Goal: Task Accomplishment & Management: Manage account settings

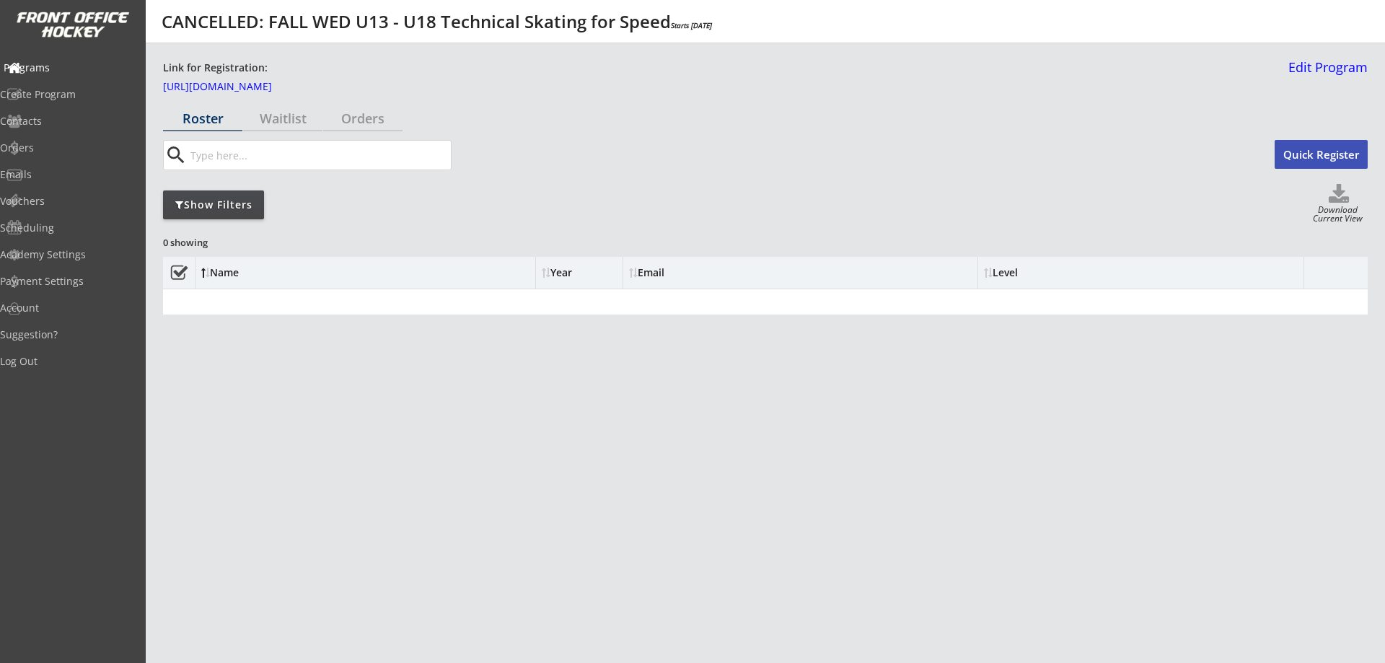
click at [70, 63] on div "Programs" at bounding box center [69, 68] width 130 height 10
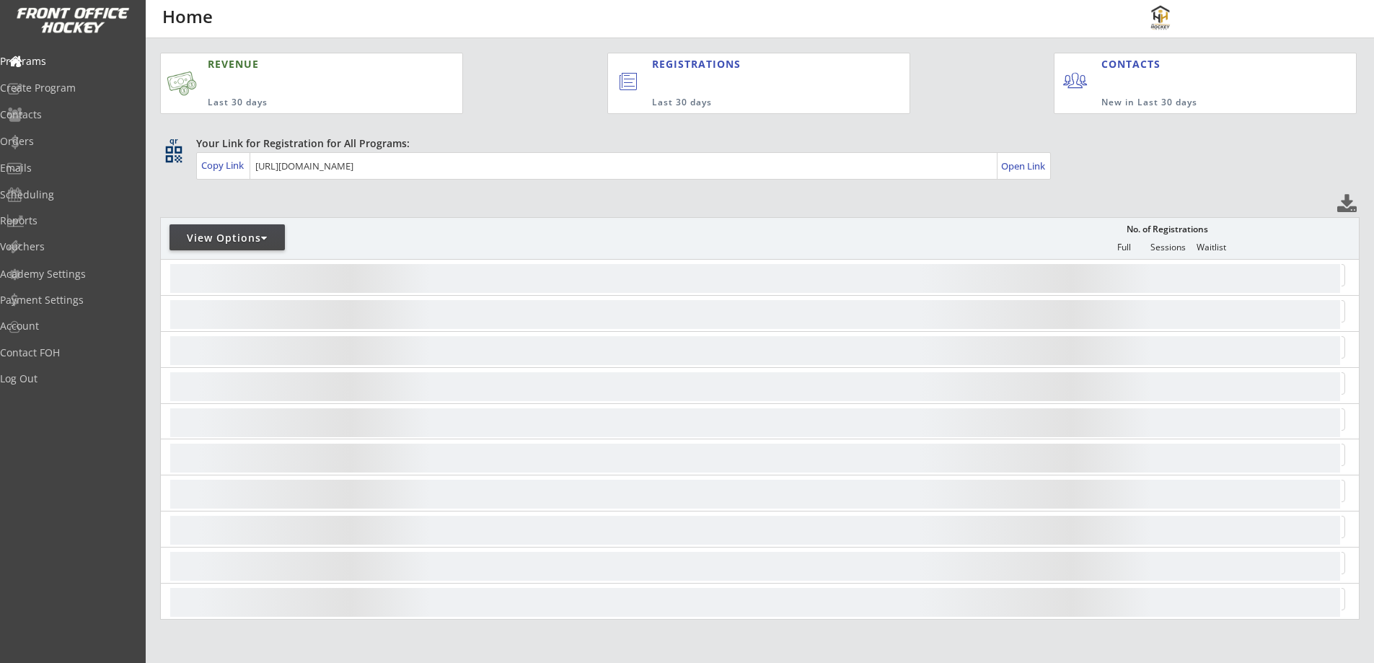
click at [229, 235] on div "View Options" at bounding box center [227, 238] width 115 height 14
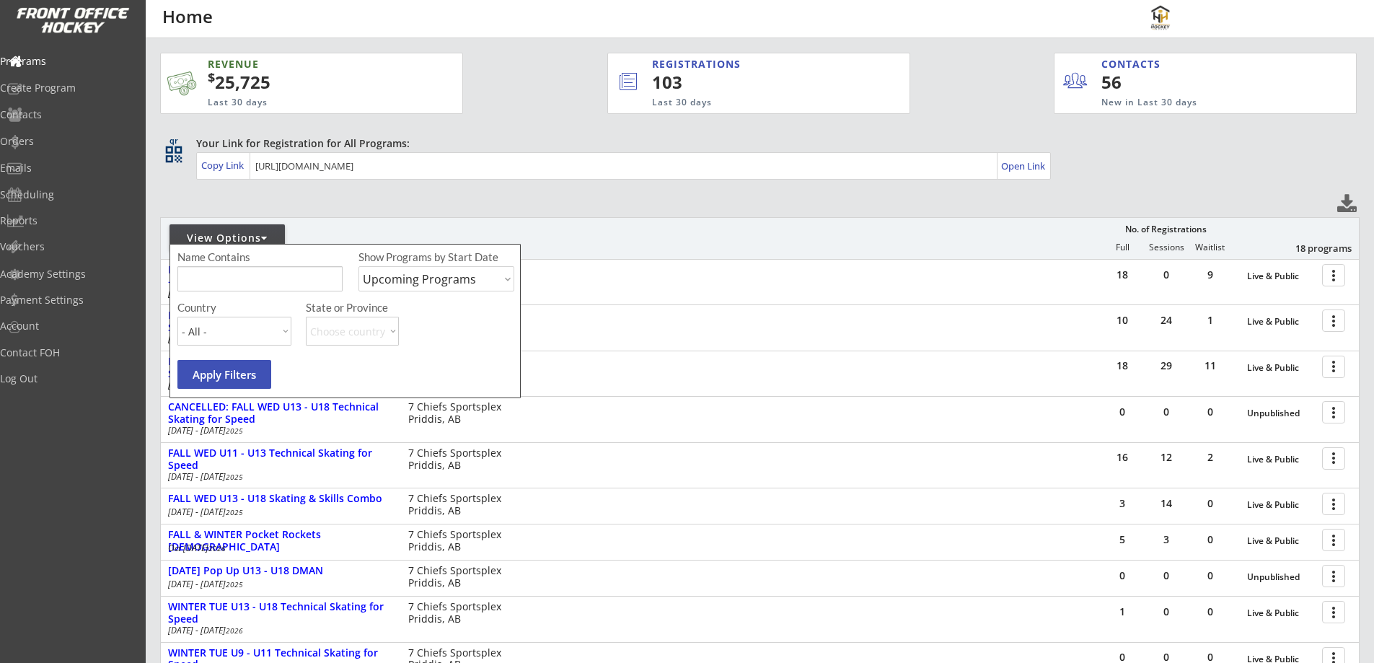
click at [421, 280] on select "Upcoming Programs Past Programs Specific Date Range" at bounding box center [437, 278] width 156 height 25
select select ""Past Programs""
click at [359, 266] on select "Upcoming Programs Past Programs Specific Date Range" at bounding box center [437, 278] width 156 height 25
click at [323, 287] on input "input" at bounding box center [259, 278] width 165 height 25
type input "dman"
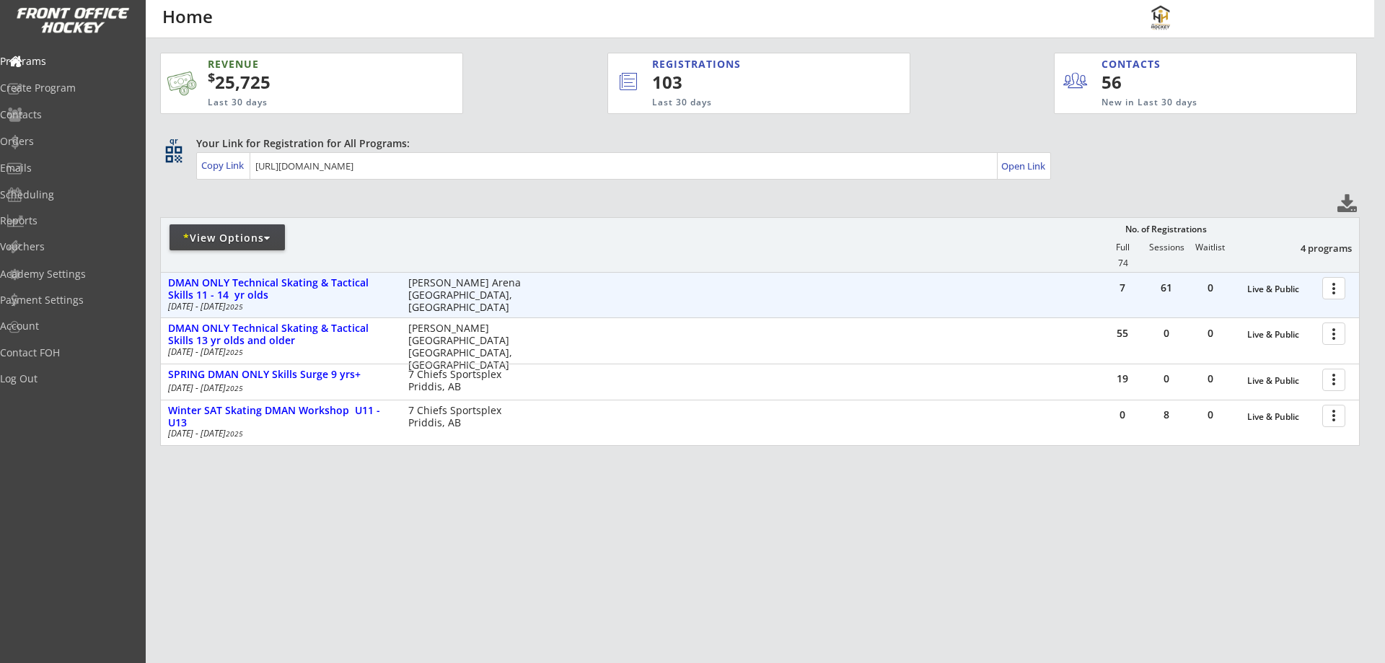
click at [1327, 289] on div at bounding box center [1336, 287] width 25 height 25
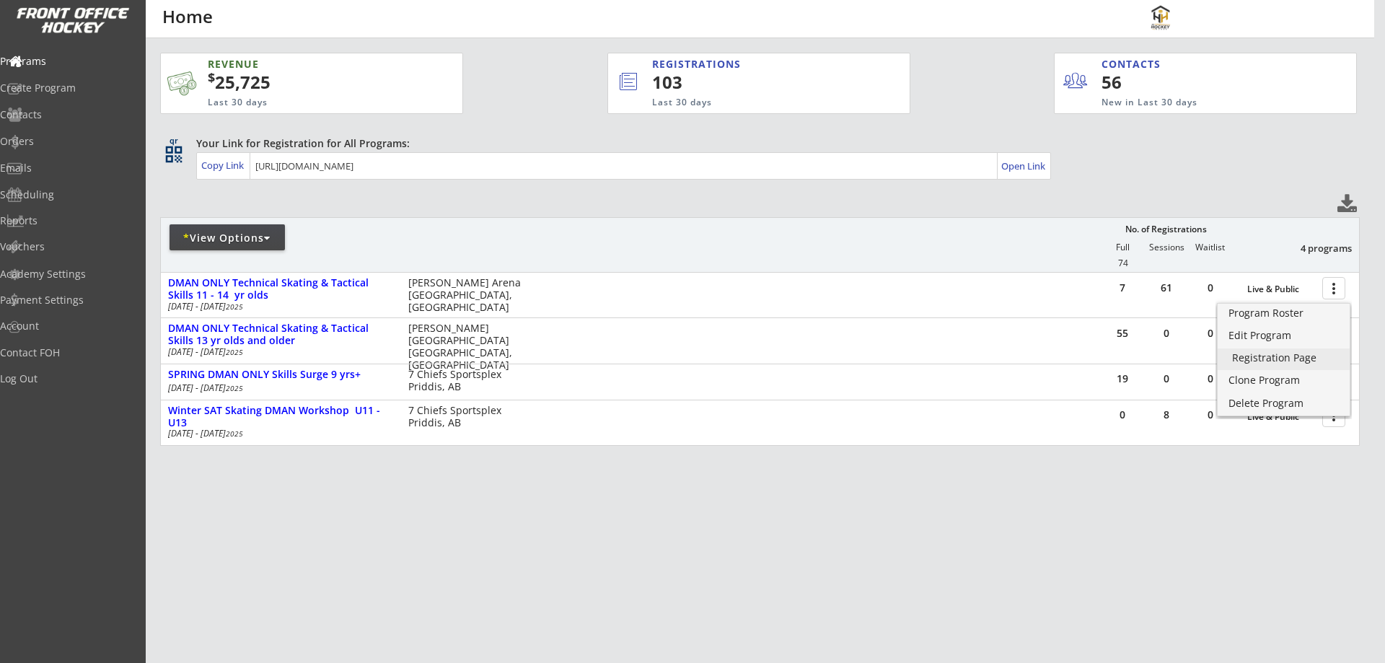
click at [1257, 359] on div "Registration Page" at bounding box center [1283, 358] width 103 height 10
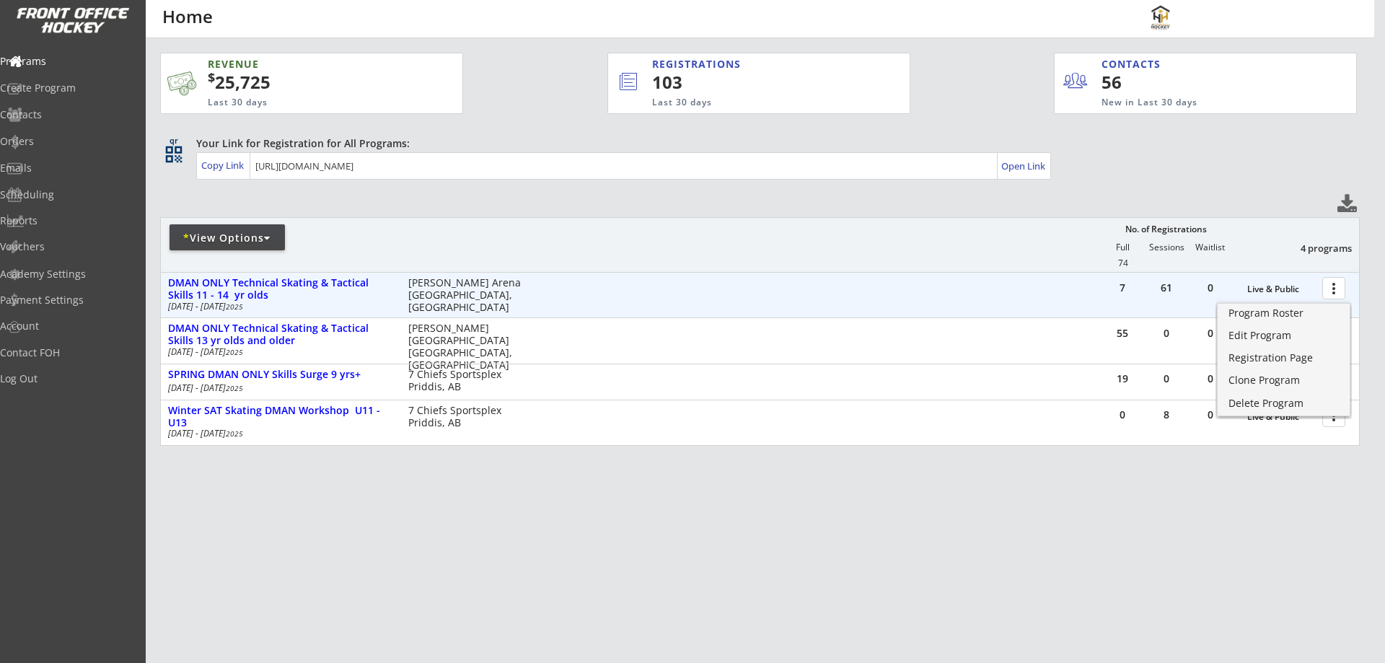
click at [1044, 297] on div "7 61 0 Live & Public more_vert DMAN ONLY Technical Skating & Tactical Skills 11…" at bounding box center [760, 295] width 1198 height 45
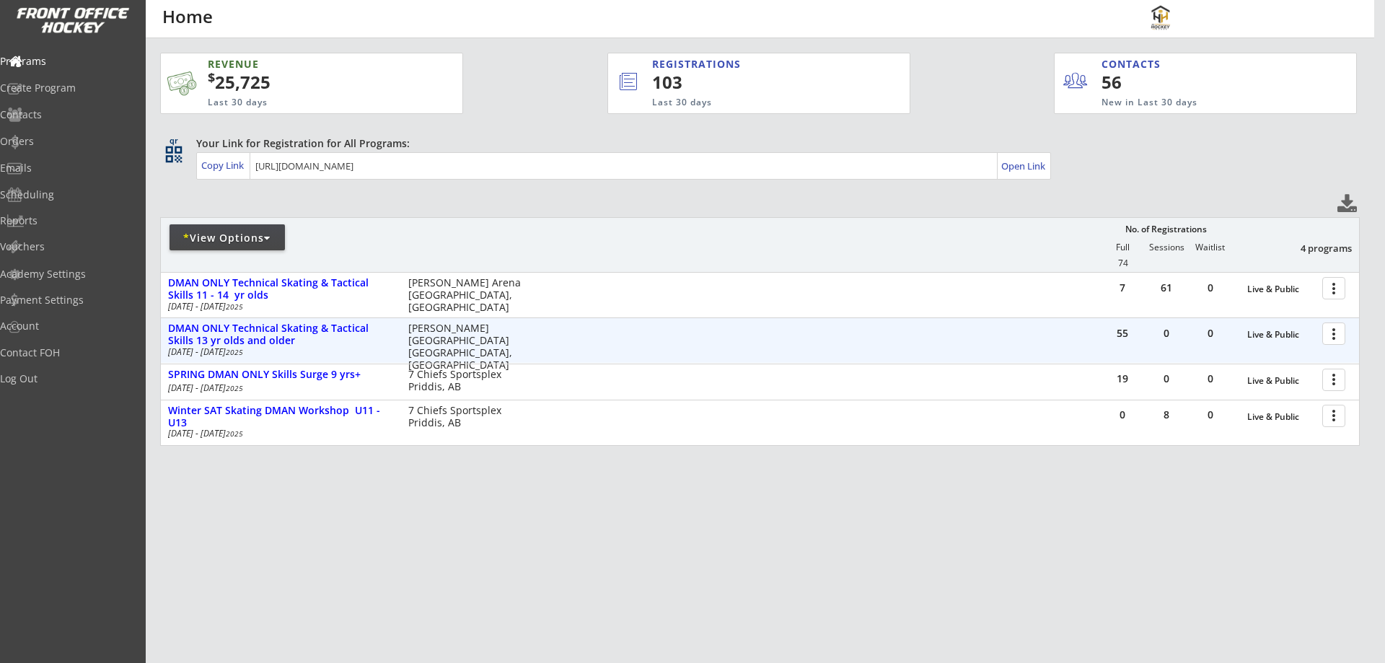
click at [1336, 335] on div at bounding box center [1336, 332] width 25 height 25
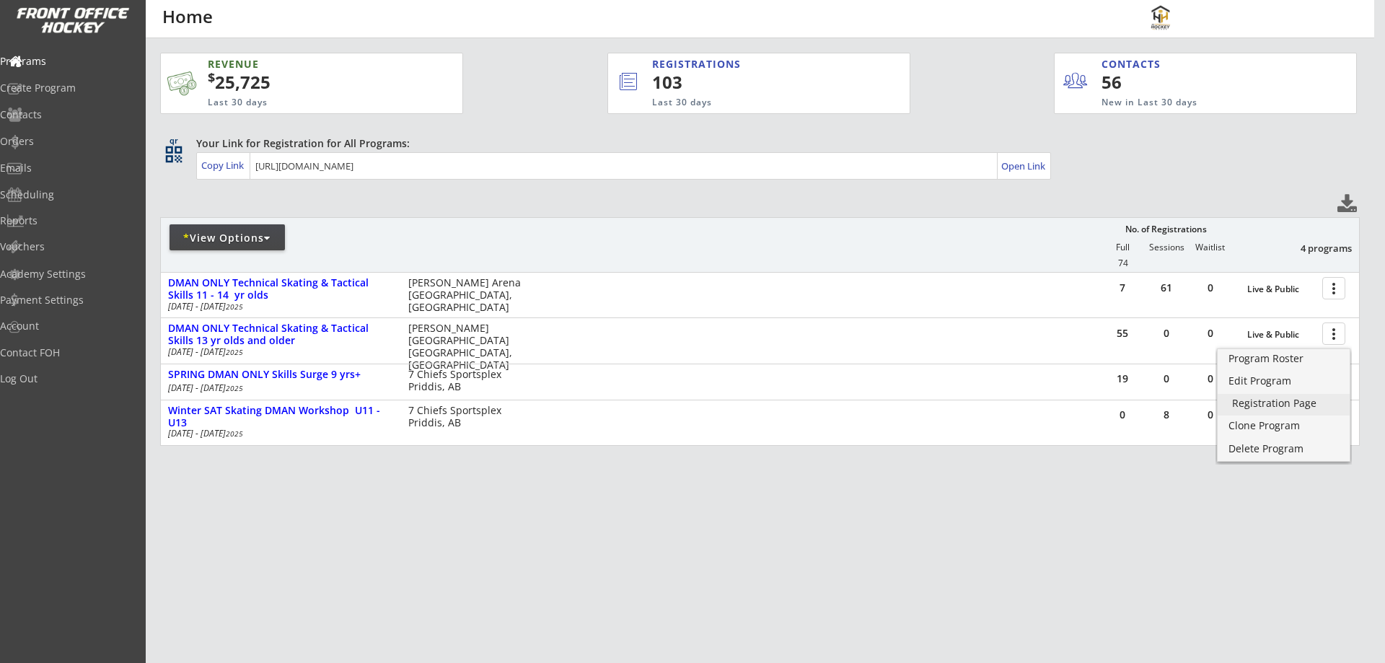
click at [1302, 400] on div "Registration Page" at bounding box center [1283, 403] width 103 height 10
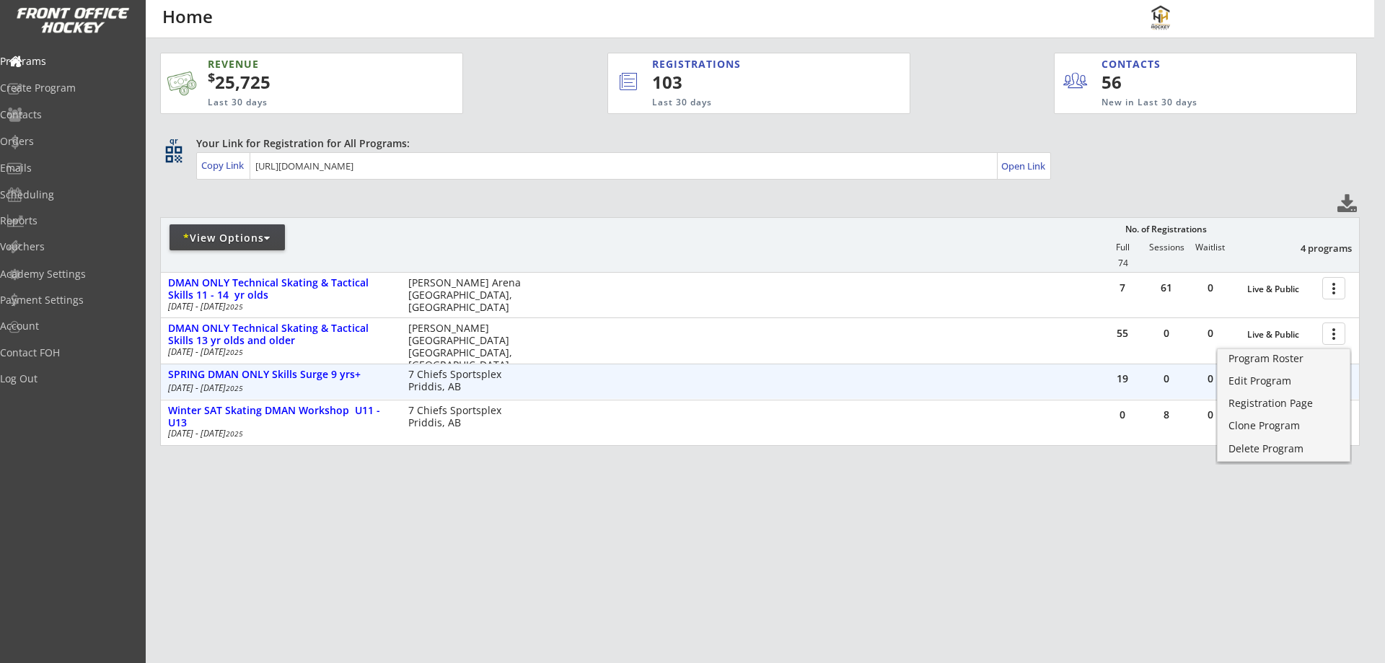
click at [983, 384] on div "19 0 0 Live & Public more_vert SPRING DMAN ONLY Skills Surge 9 yrs+ Apr 7 - May…" at bounding box center [760, 381] width 1198 height 35
click at [1329, 375] on div at bounding box center [1336, 378] width 25 height 25
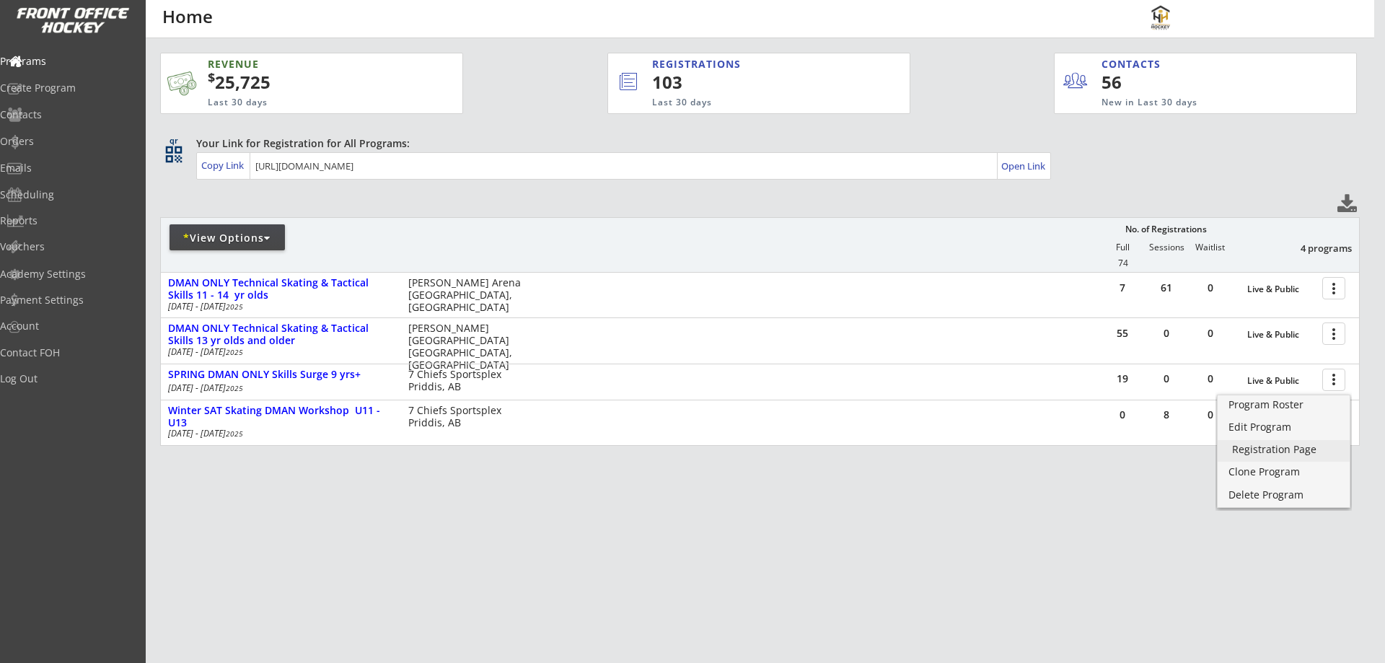
click at [1291, 446] on div "Registration Page" at bounding box center [1283, 449] width 103 height 10
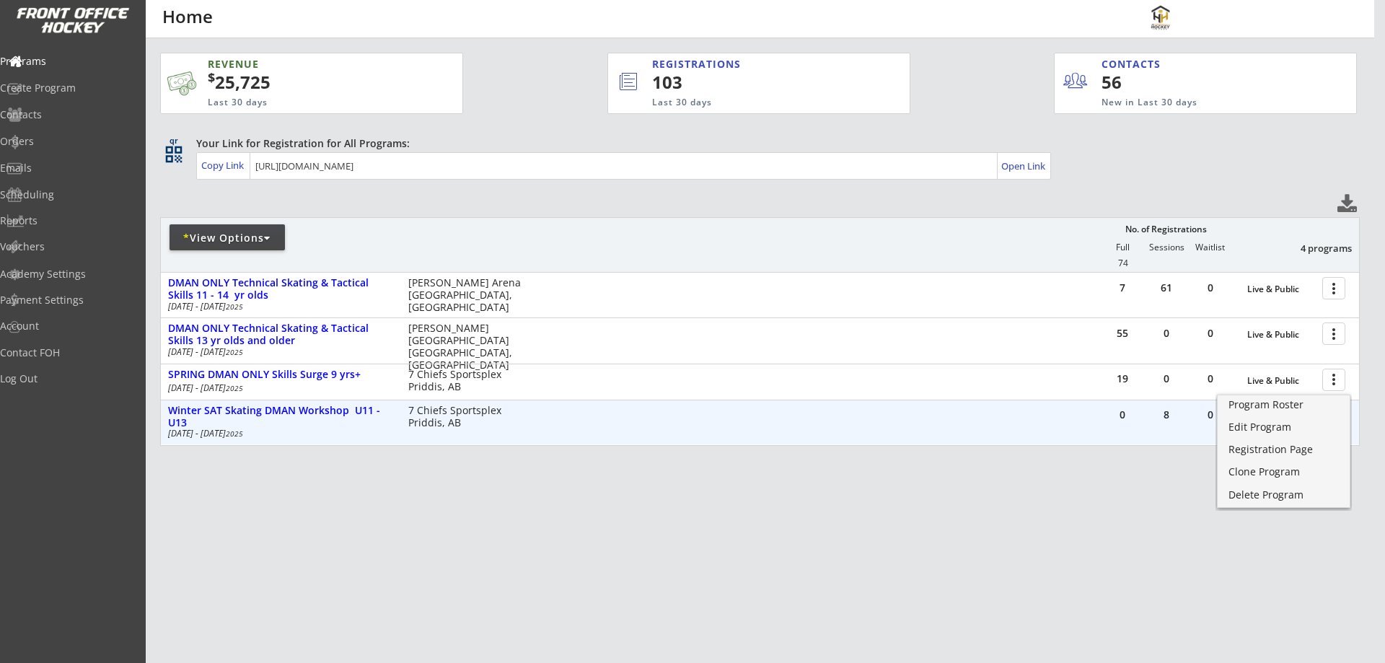
drag, startPoint x: 1011, startPoint y: 423, endPoint x: 1030, endPoint y: 421, distance: 19.7
click at [1011, 423] on div "0 8 0 Live & Public more_vert Winter SAT Skating DMAN Workshop U11 - U13 Feb 22…" at bounding box center [760, 422] width 1198 height 45
click at [1325, 411] on div at bounding box center [1336, 415] width 25 height 25
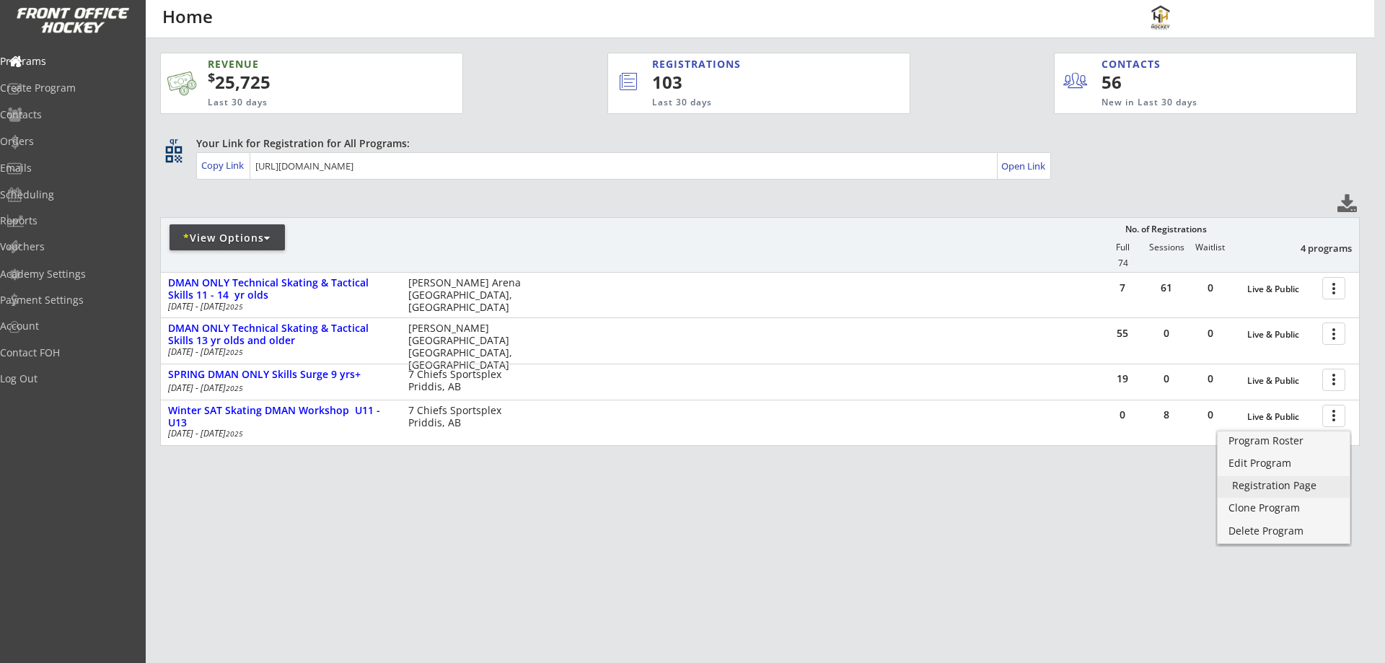
click at [1263, 480] on div "Registration Page" at bounding box center [1283, 485] width 103 height 10
click at [240, 237] on div "* View Options" at bounding box center [227, 238] width 115 height 14
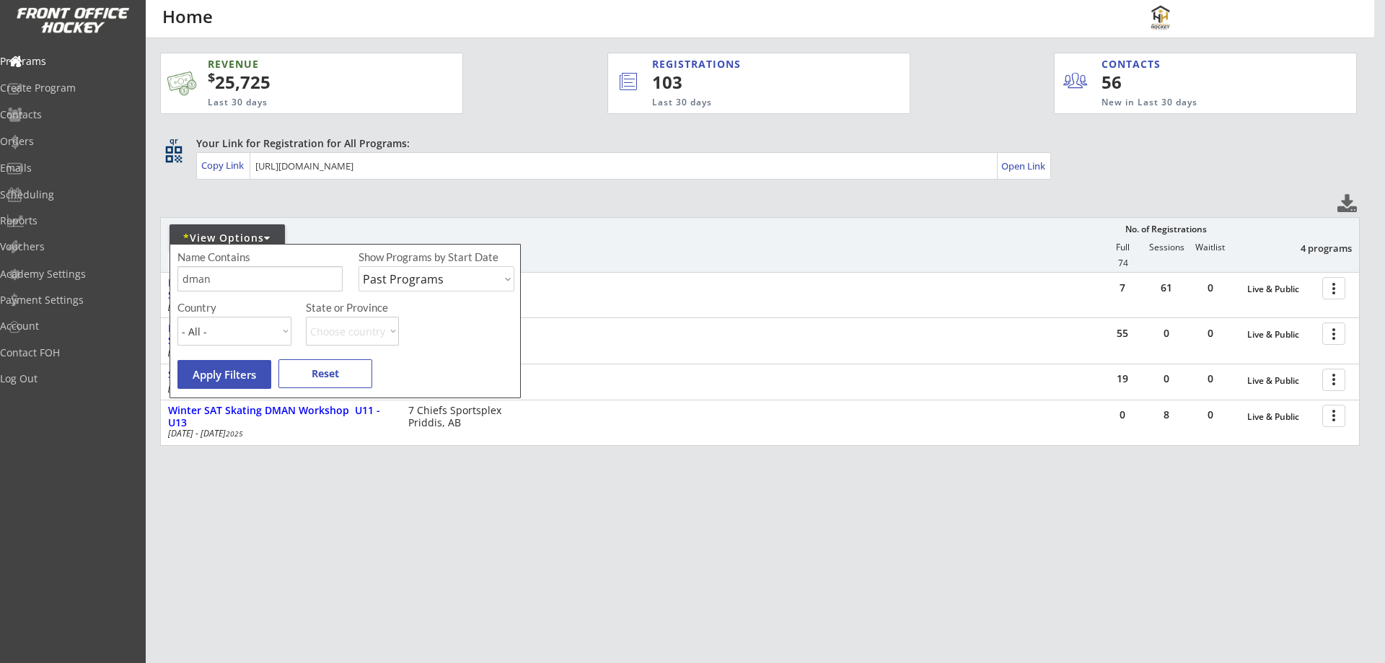
click at [421, 277] on select "Upcoming Programs Past Programs Specific Date Range" at bounding box center [437, 278] width 156 height 25
select select ""Upcoming Programs""
click at [359, 266] on select "Upcoming Programs Past Programs Specific Date Range" at bounding box center [437, 278] width 156 height 25
click at [188, 287] on input "input" at bounding box center [259, 278] width 165 height 25
type input "d"
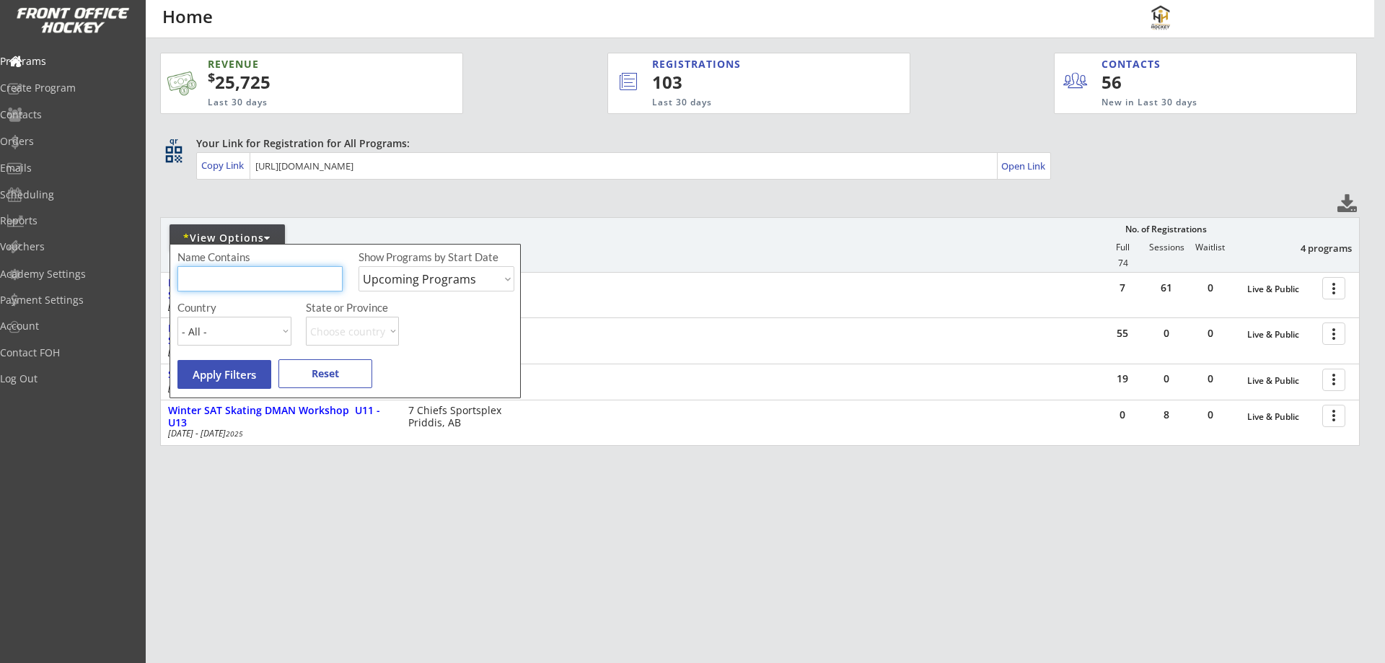
click at [249, 375] on button "Apply Filters" at bounding box center [224, 374] width 94 height 29
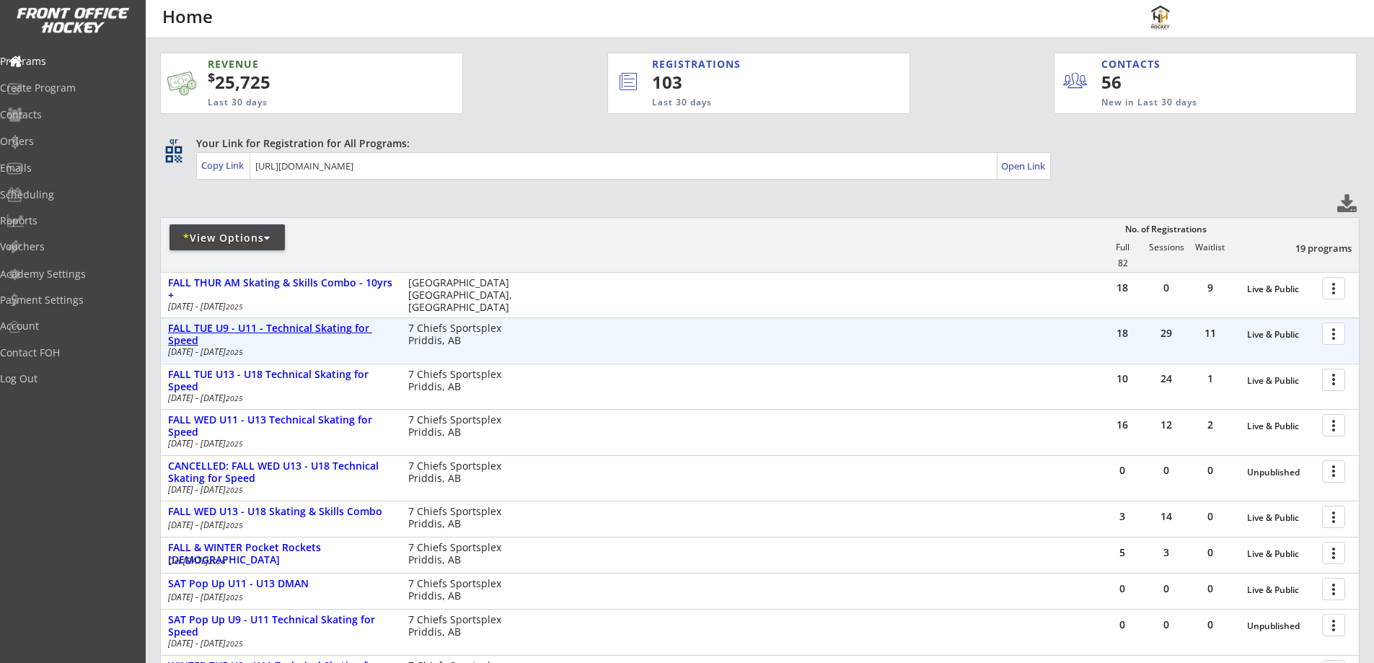
click at [296, 325] on div "FALL TUE U9 - U11 - Technical Skating for Speed" at bounding box center [280, 334] width 225 height 25
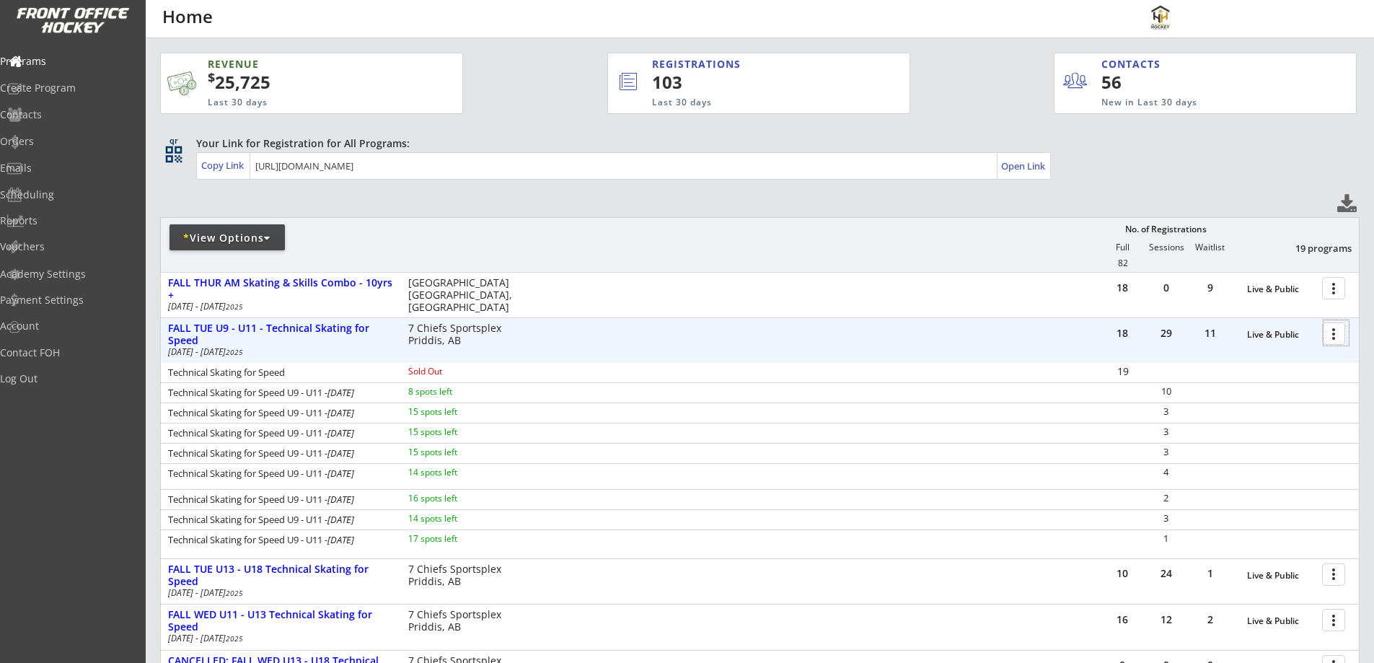
click at [1331, 336] on div at bounding box center [1336, 332] width 25 height 25
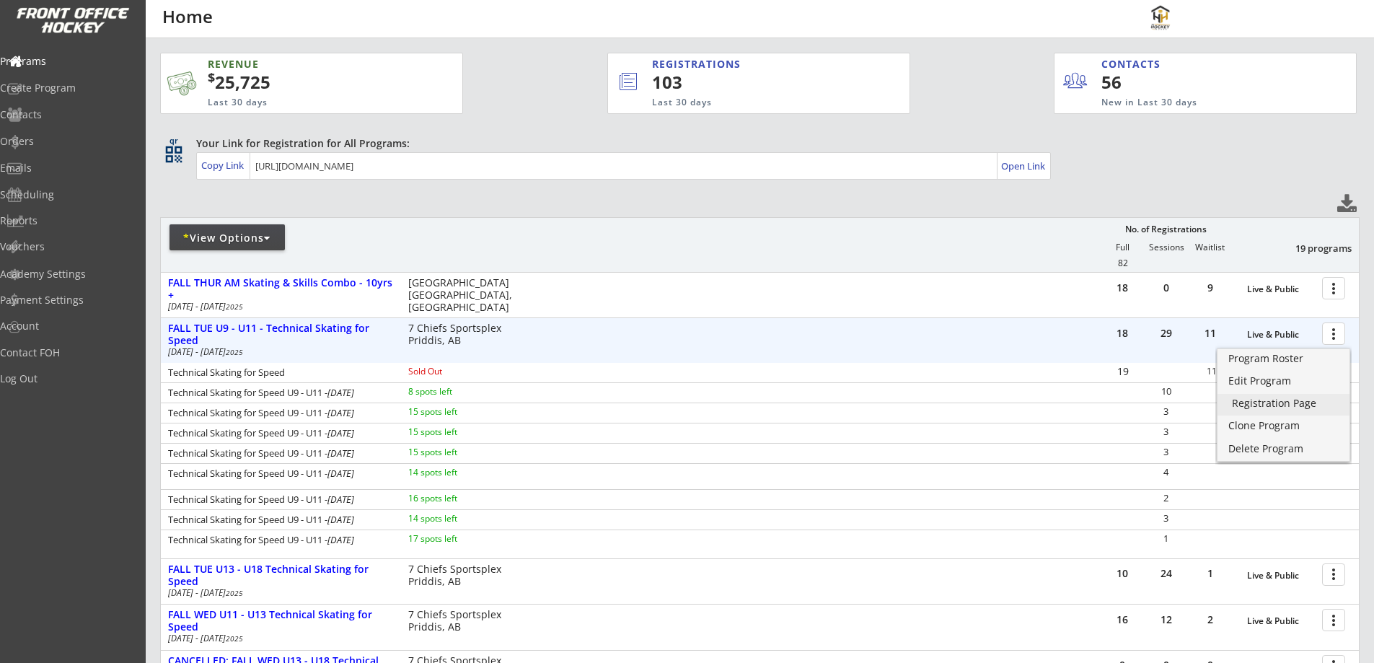
click at [1258, 406] on div "Registration Page" at bounding box center [1283, 403] width 103 height 10
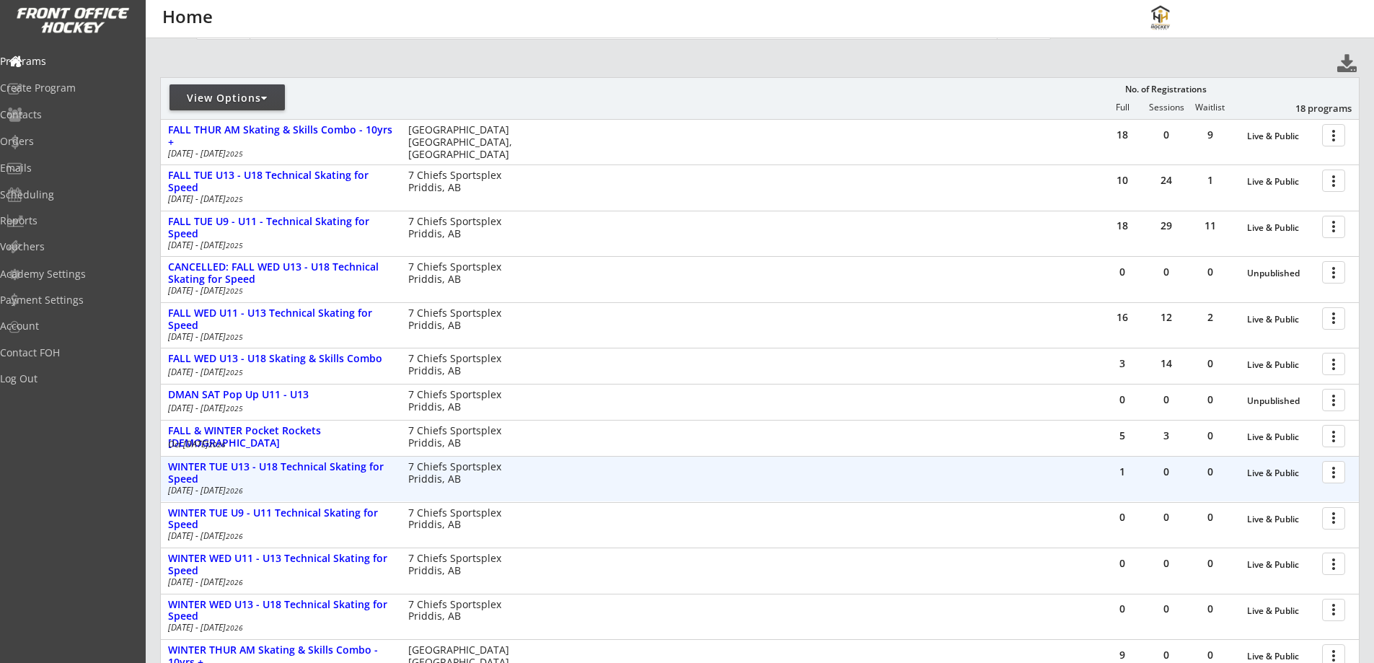
scroll to position [168, 0]
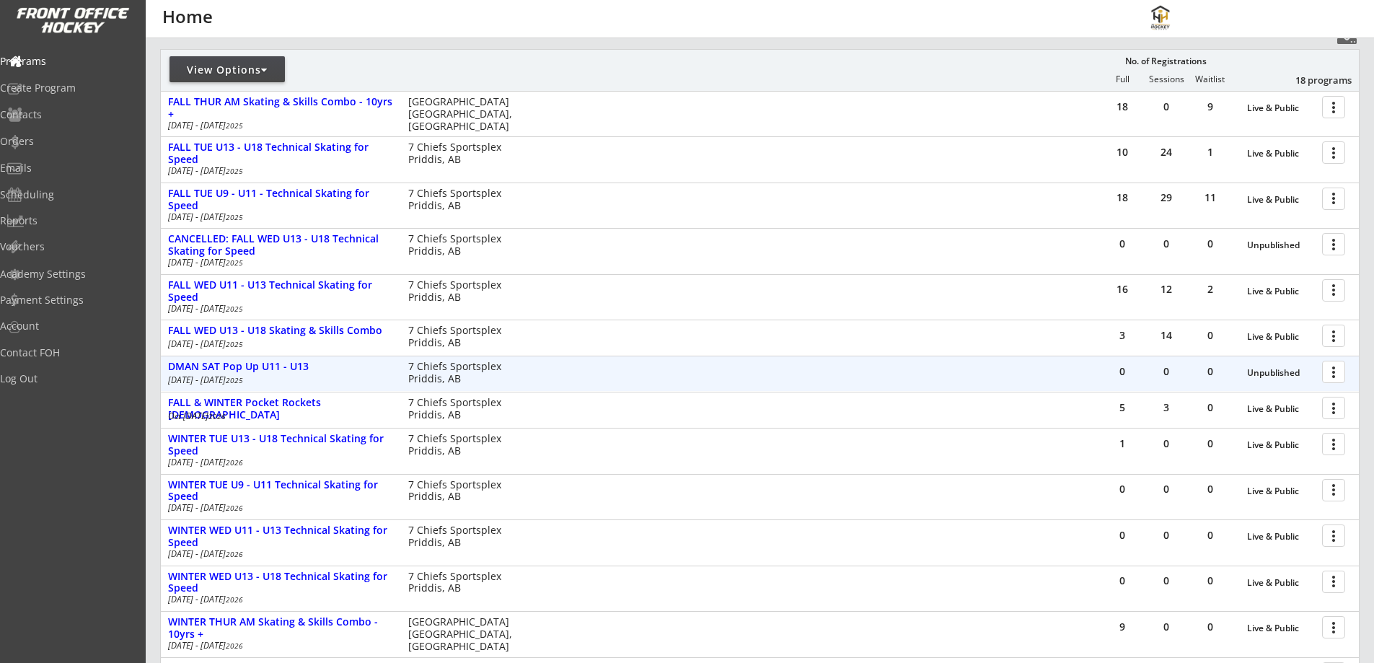
click at [1331, 372] on div at bounding box center [1336, 371] width 25 height 25
click at [613, 374] on div "0 0 0 Live & Public more_vert DMAN SAT Pop Up U11 - U13 Oct 18 - Oct 25 2025 7 …" at bounding box center [760, 373] width 1198 height 35
click at [1338, 365] on div at bounding box center [1336, 371] width 25 height 25
click at [297, 362] on div "DMAN SAT Pop Up U11 - U13" at bounding box center [280, 367] width 225 height 12
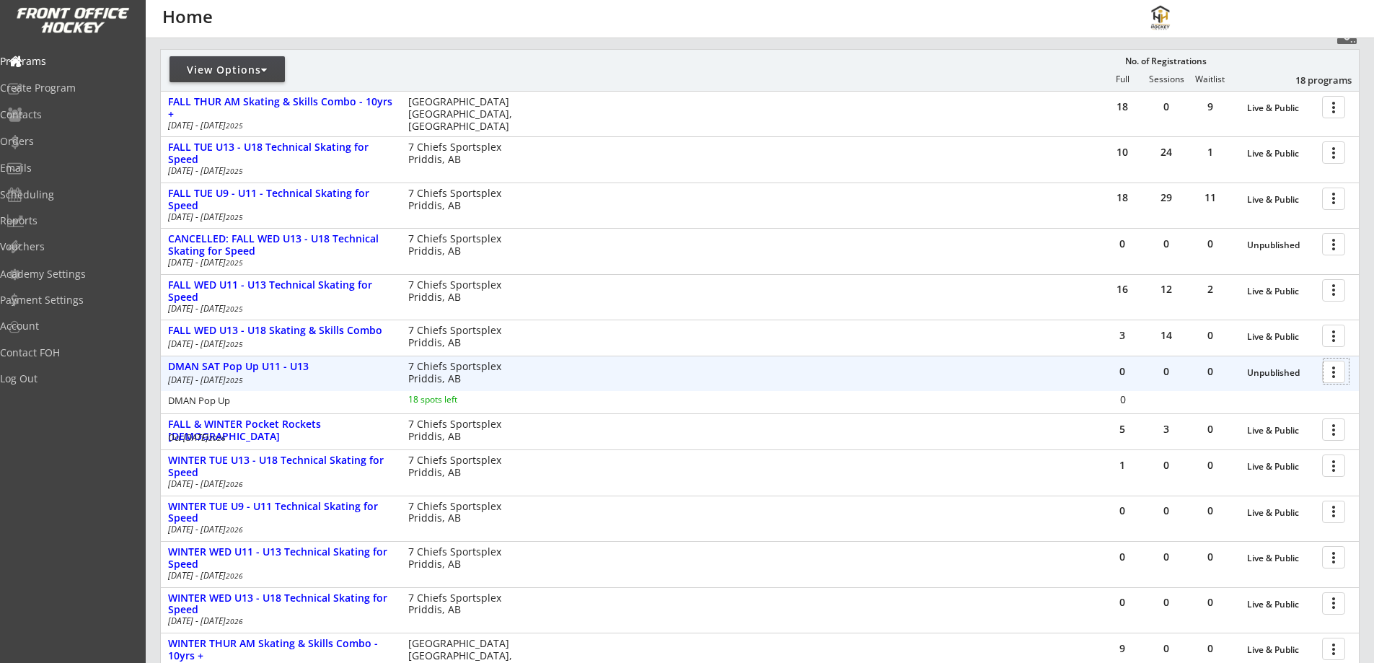
click at [1327, 369] on div at bounding box center [1336, 371] width 25 height 25
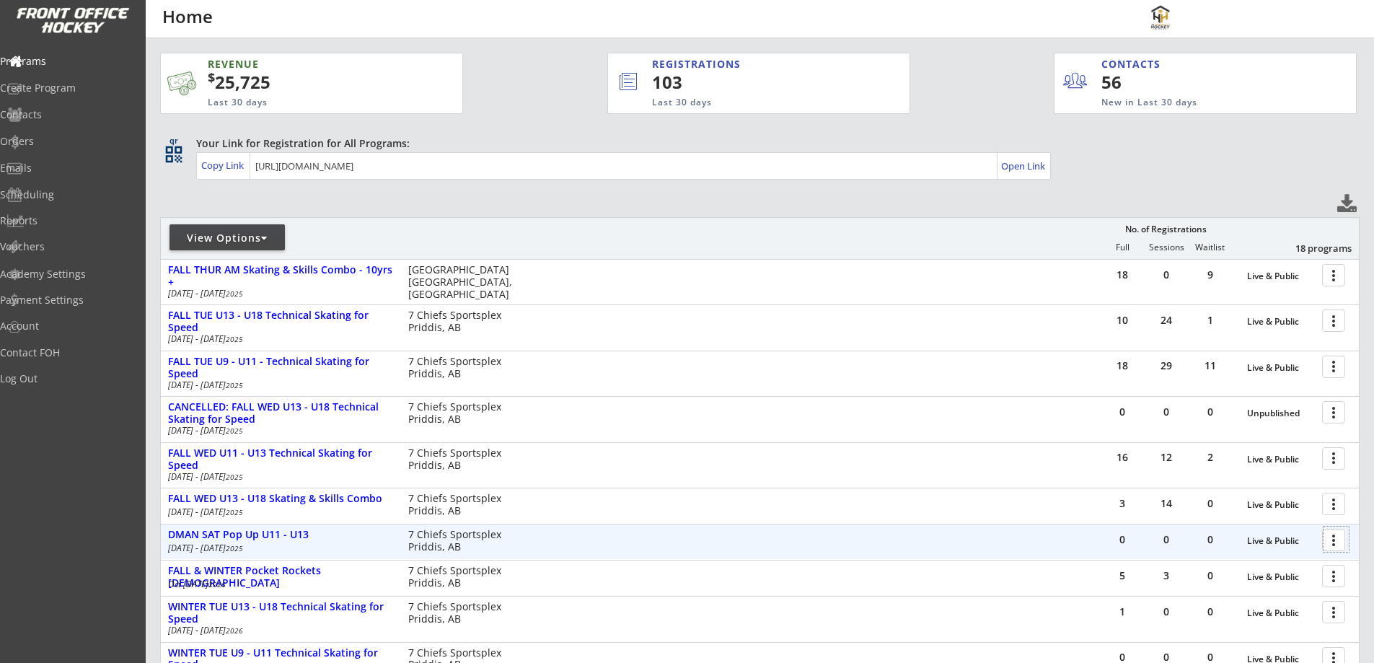
click at [1328, 535] on div at bounding box center [1336, 539] width 25 height 25
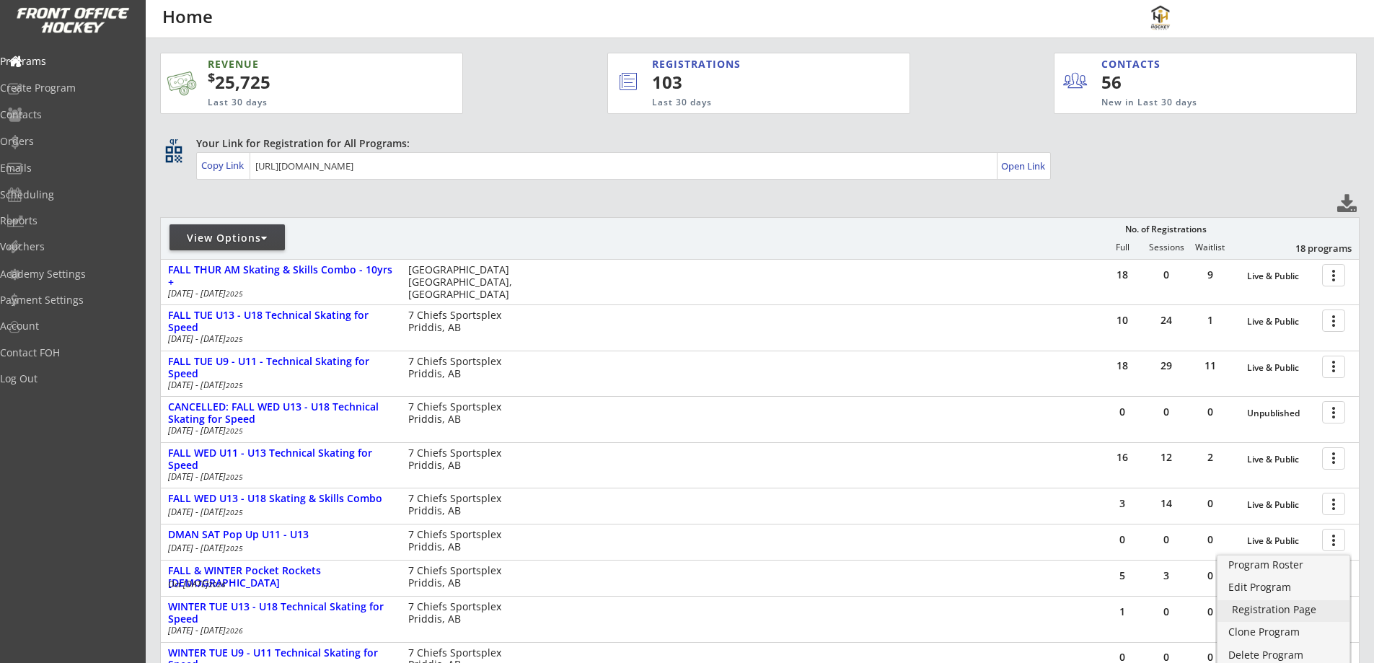
click at [1253, 605] on div "Registration Page" at bounding box center [1283, 610] width 103 height 10
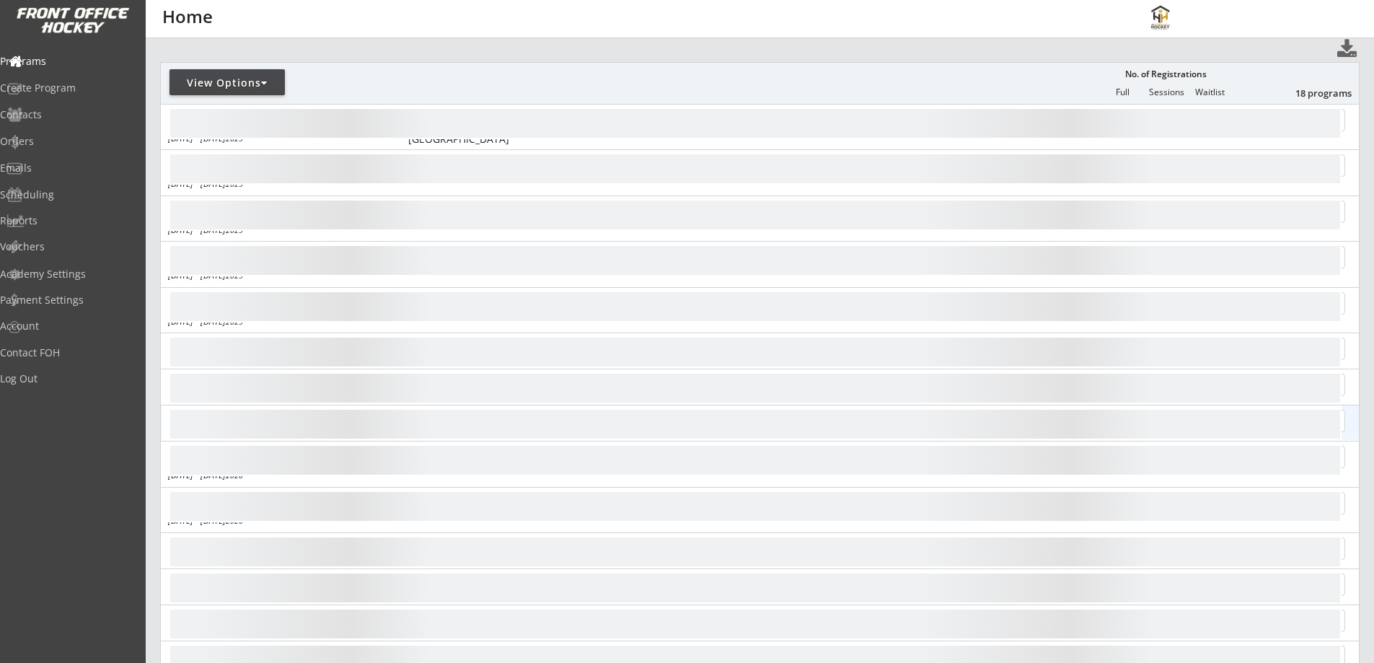
scroll to position [168, 0]
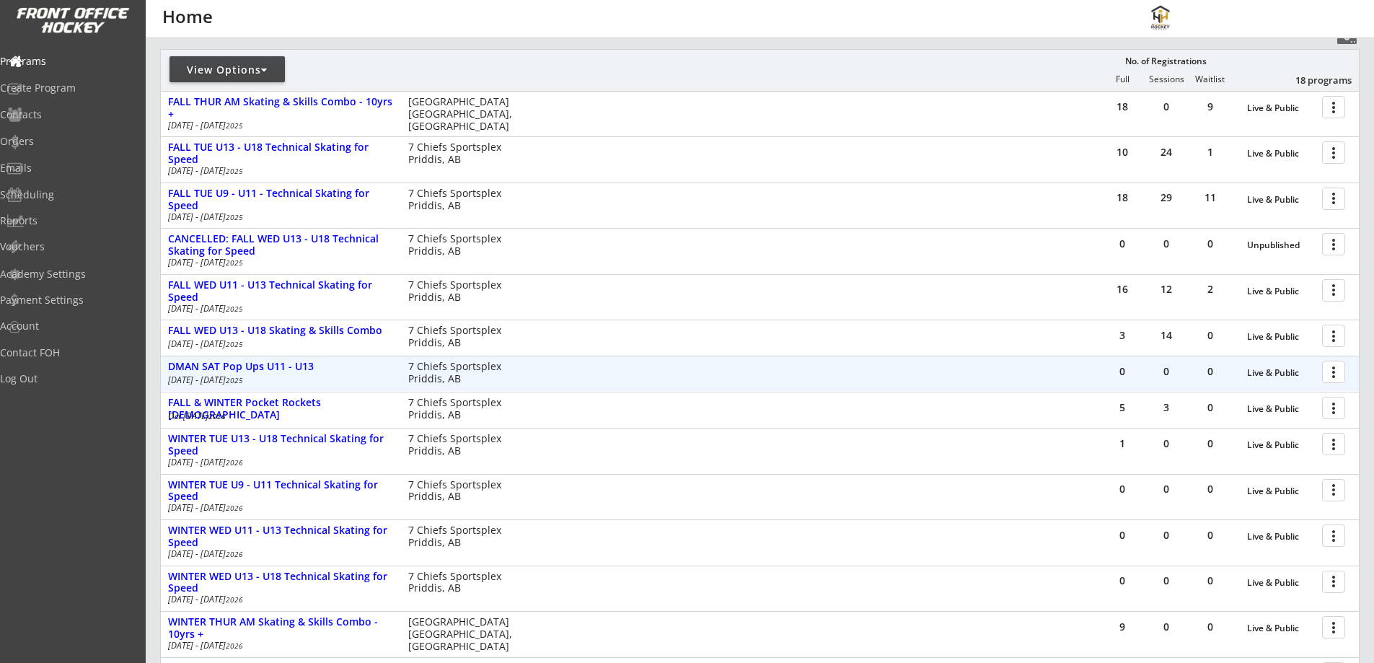
click at [1330, 368] on div at bounding box center [1336, 371] width 25 height 25
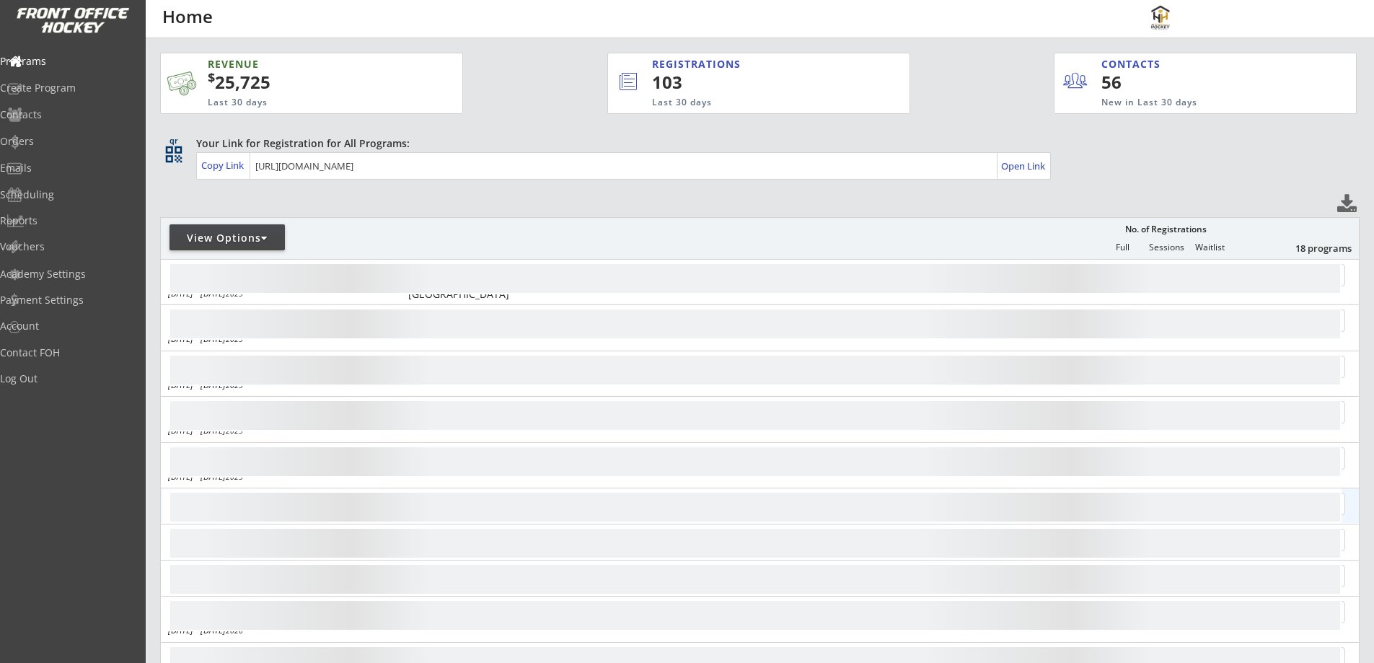
scroll to position [168, 0]
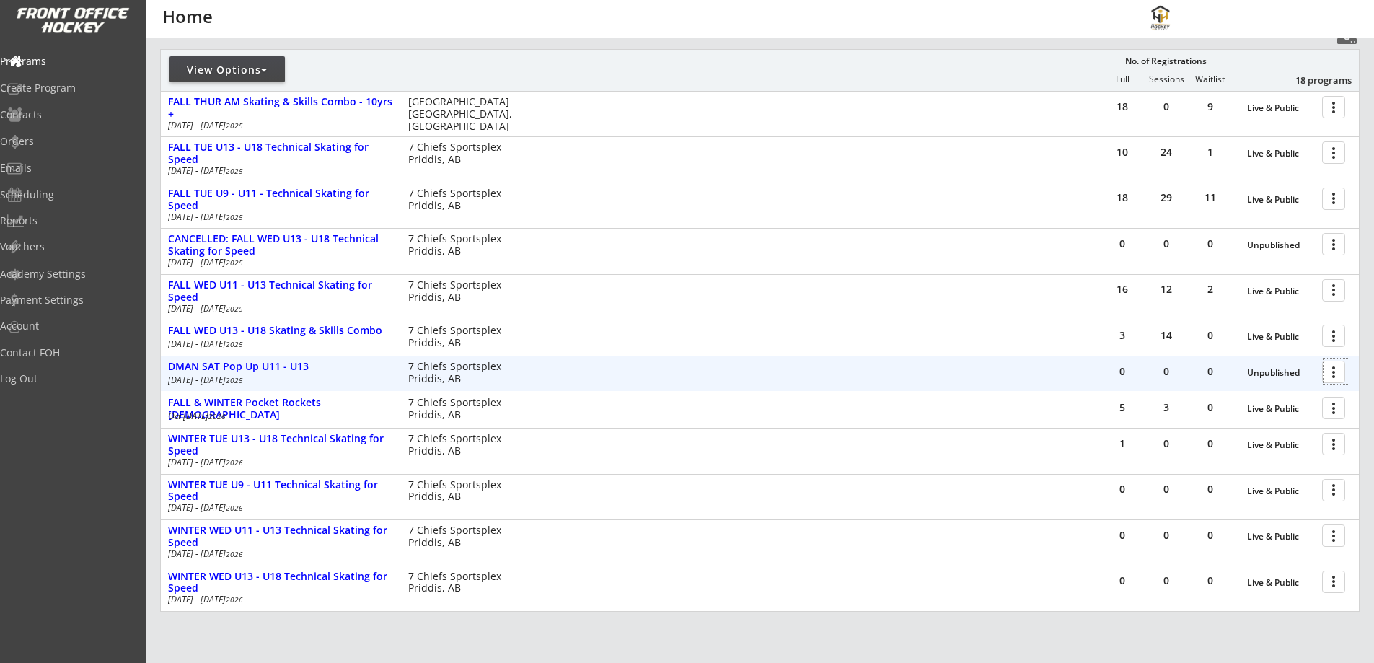
click at [1334, 365] on div at bounding box center [1336, 371] width 25 height 25
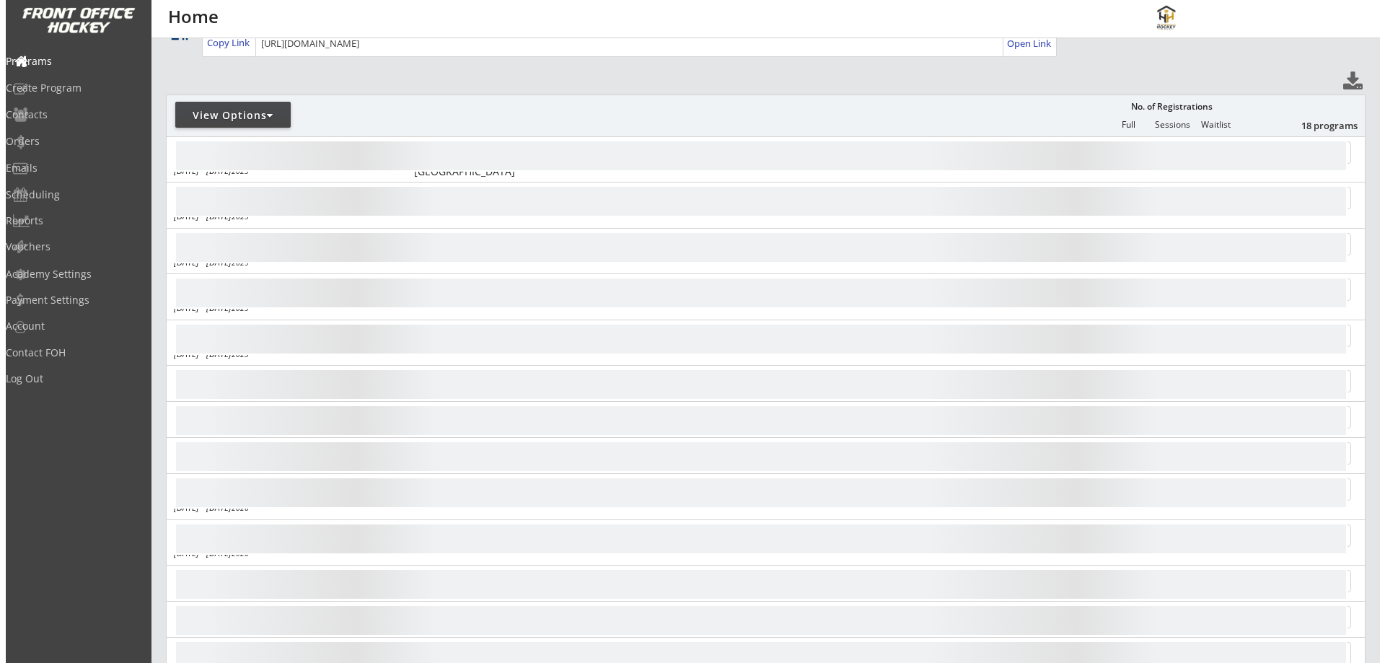
scroll to position [168, 0]
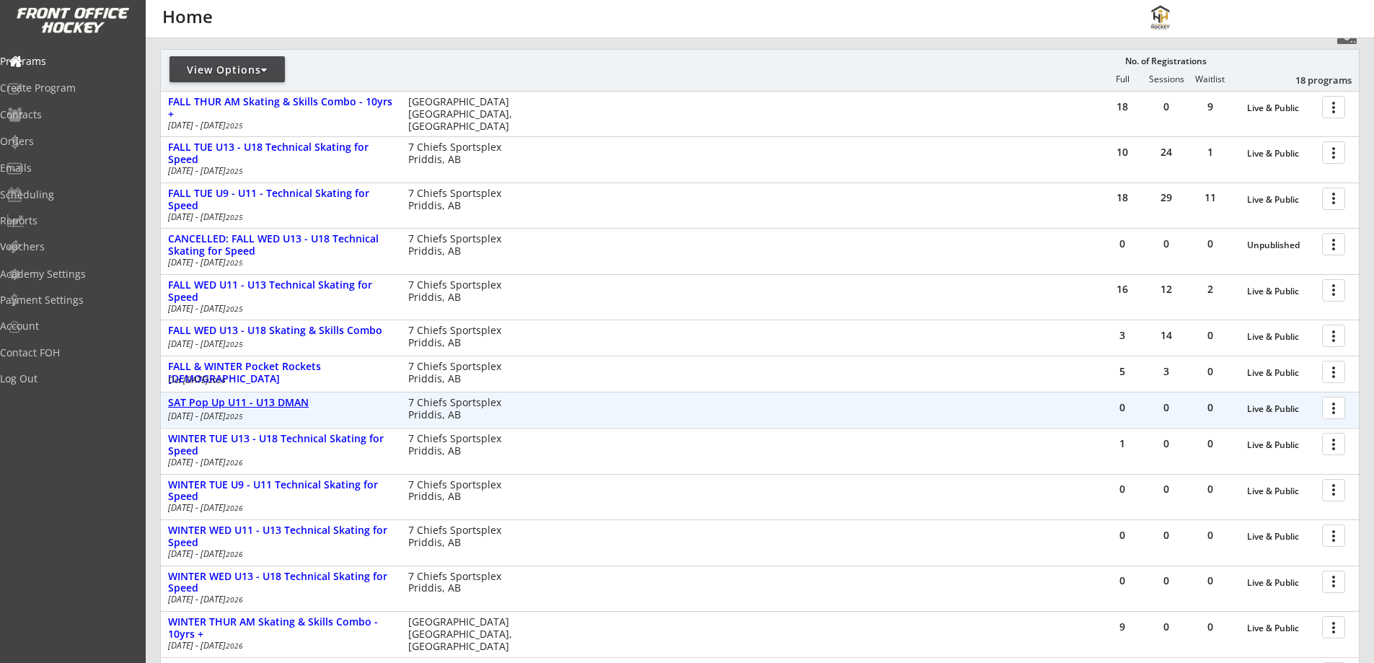
click at [271, 400] on div "SAT Pop Up U11 - U13 DMAN" at bounding box center [280, 403] width 225 height 12
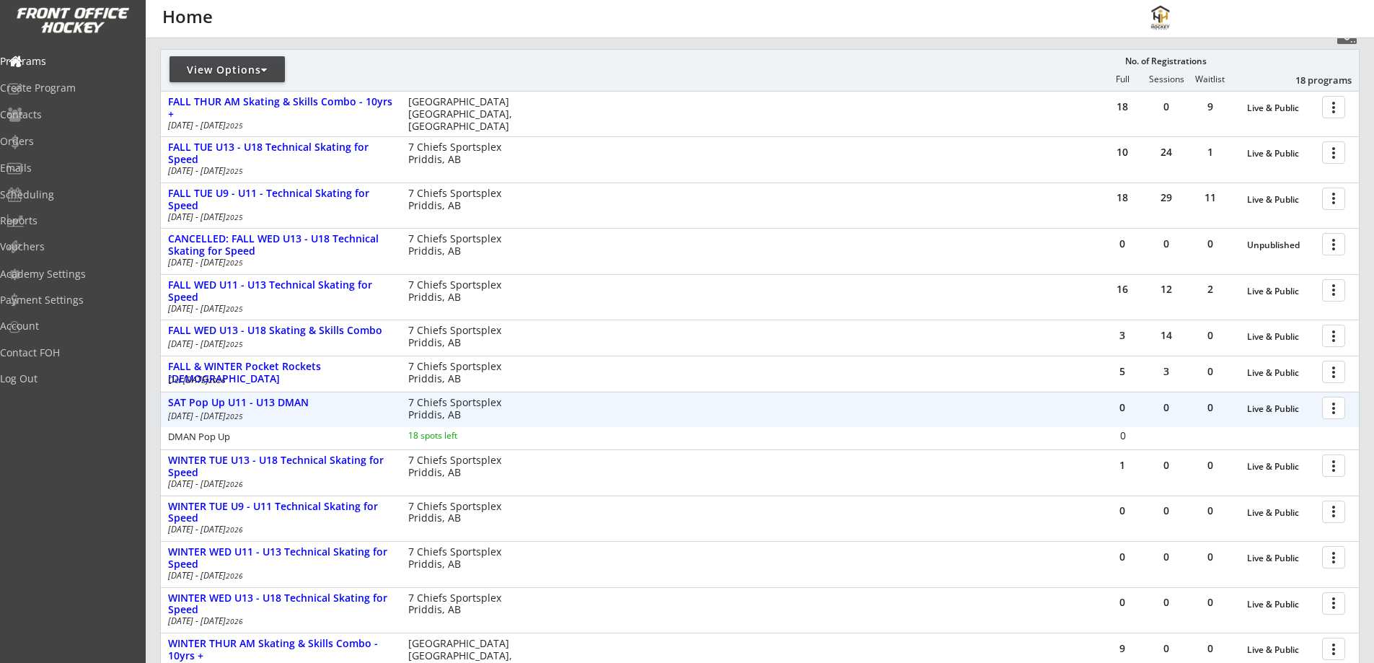
click at [1336, 405] on div at bounding box center [1336, 407] width 25 height 25
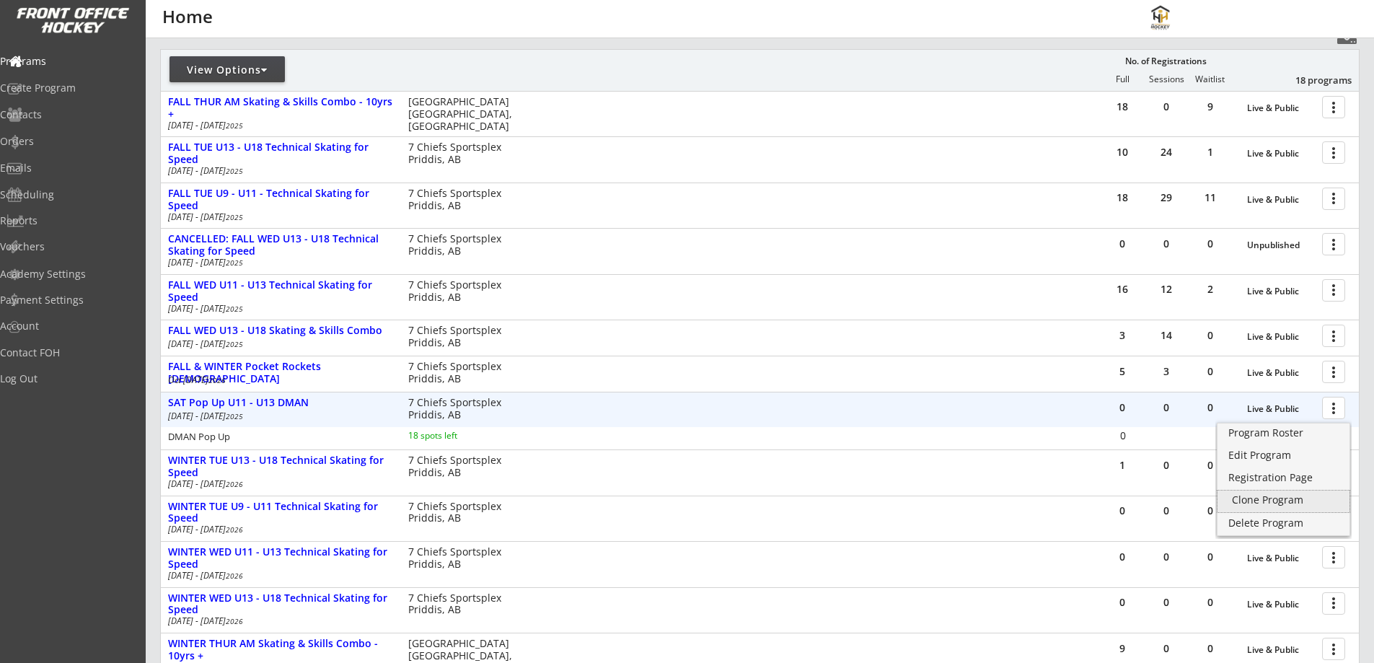
click at [1248, 495] on div "Clone Program" at bounding box center [1283, 500] width 103 height 10
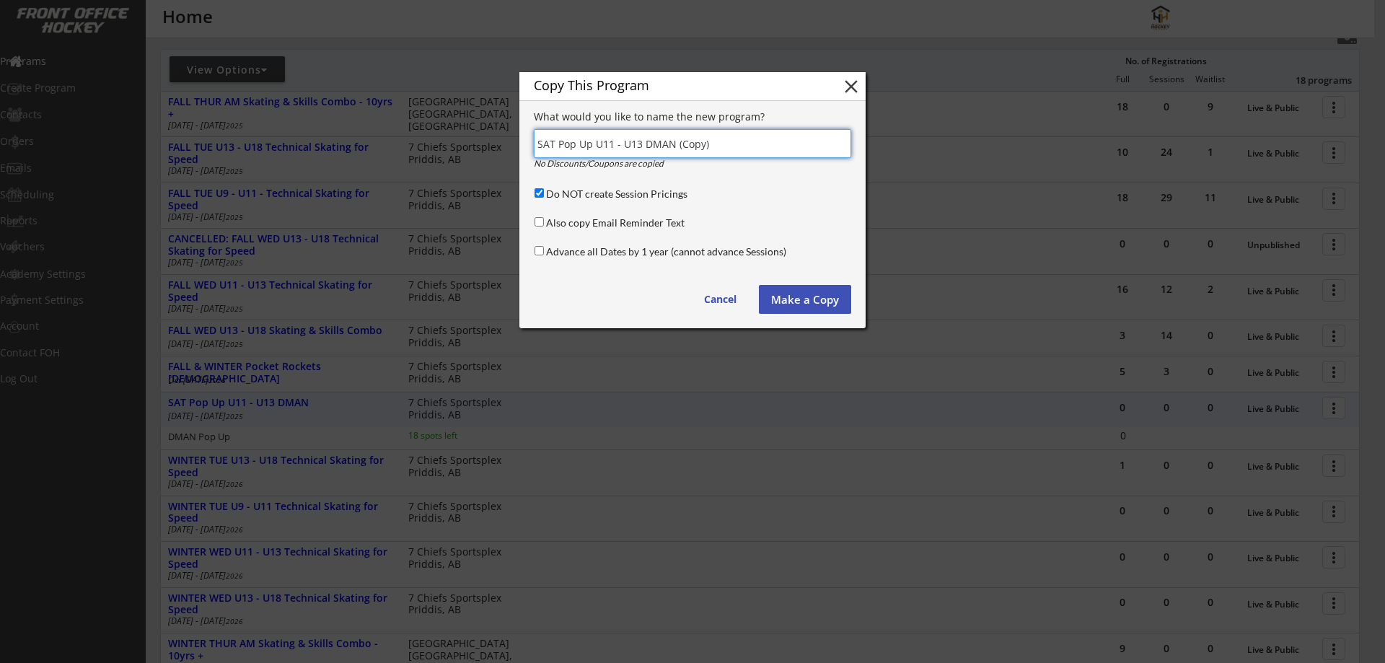
drag, startPoint x: 595, startPoint y: 144, endPoint x: 719, endPoint y: 147, distance: 124.1
click at [719, 147] on input "input" at bounding box center [692, 143] width 317 height 29
type input "SAT Pop Up U9 - U11 Technical Skating for Speed"
click at [804, 303] on button "Make a Copy" at bounding box center [805, 299] width 92 height 29
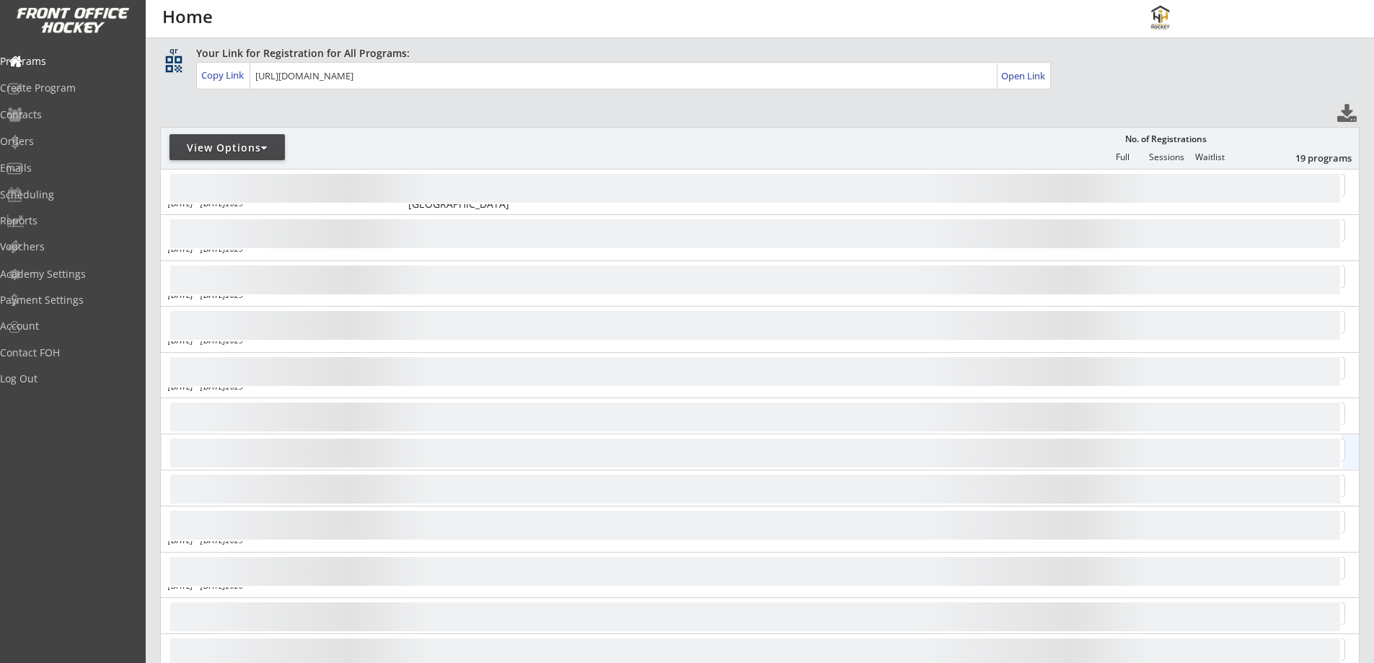
scroll to position [168, 0]
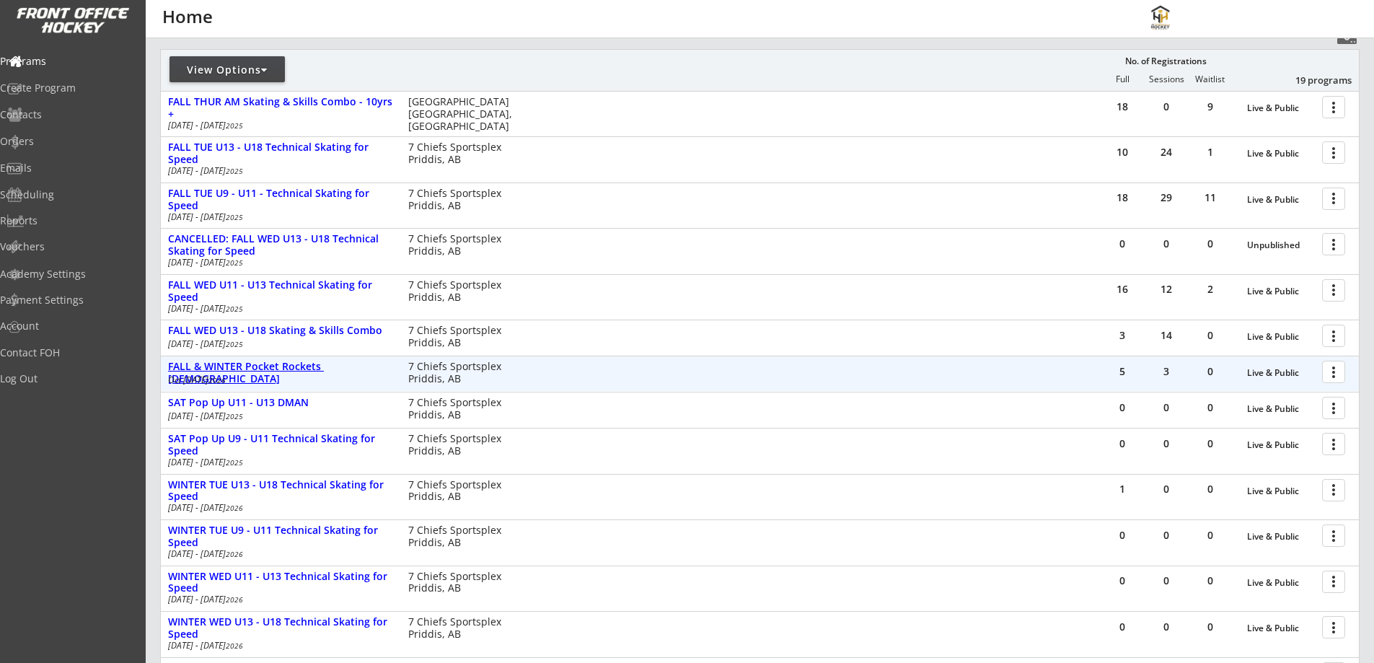
click at [346, 365] on div "FALL & WINTER Pocket Rockets 4 - 6 yrs old" at bounding box center [280, 373] width 225 height 25
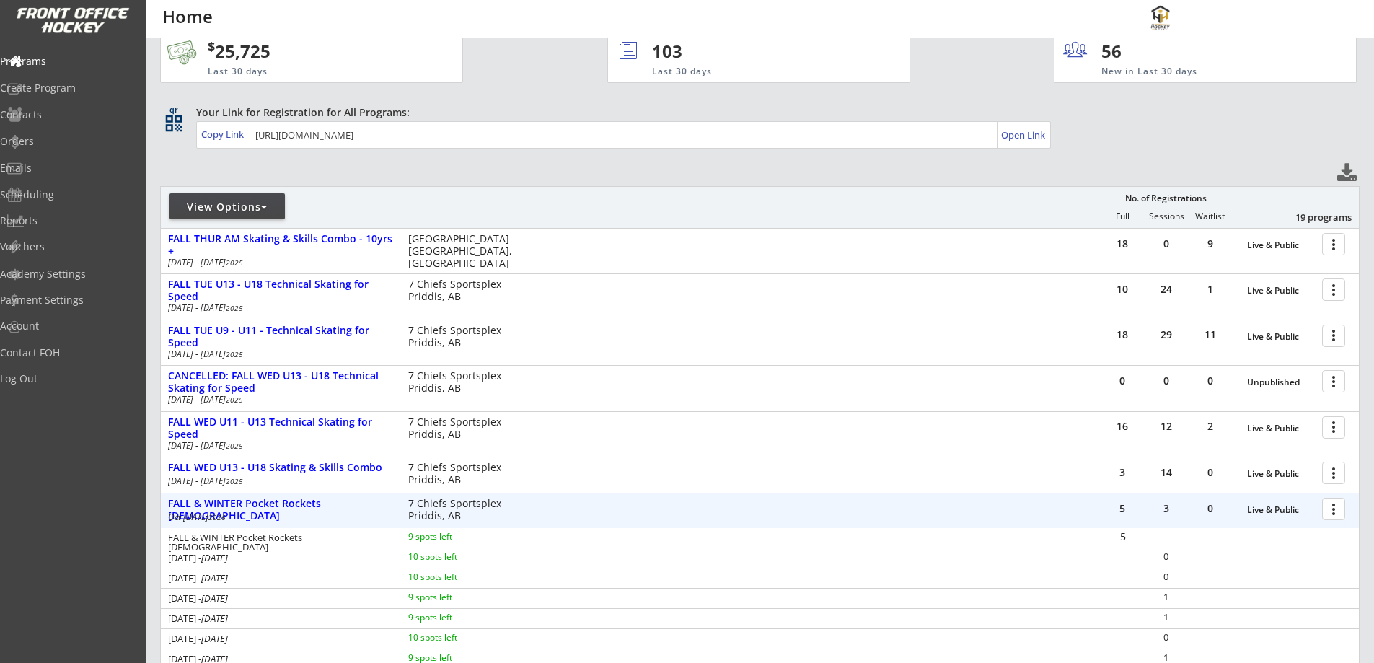
scroll to position [0, 0]
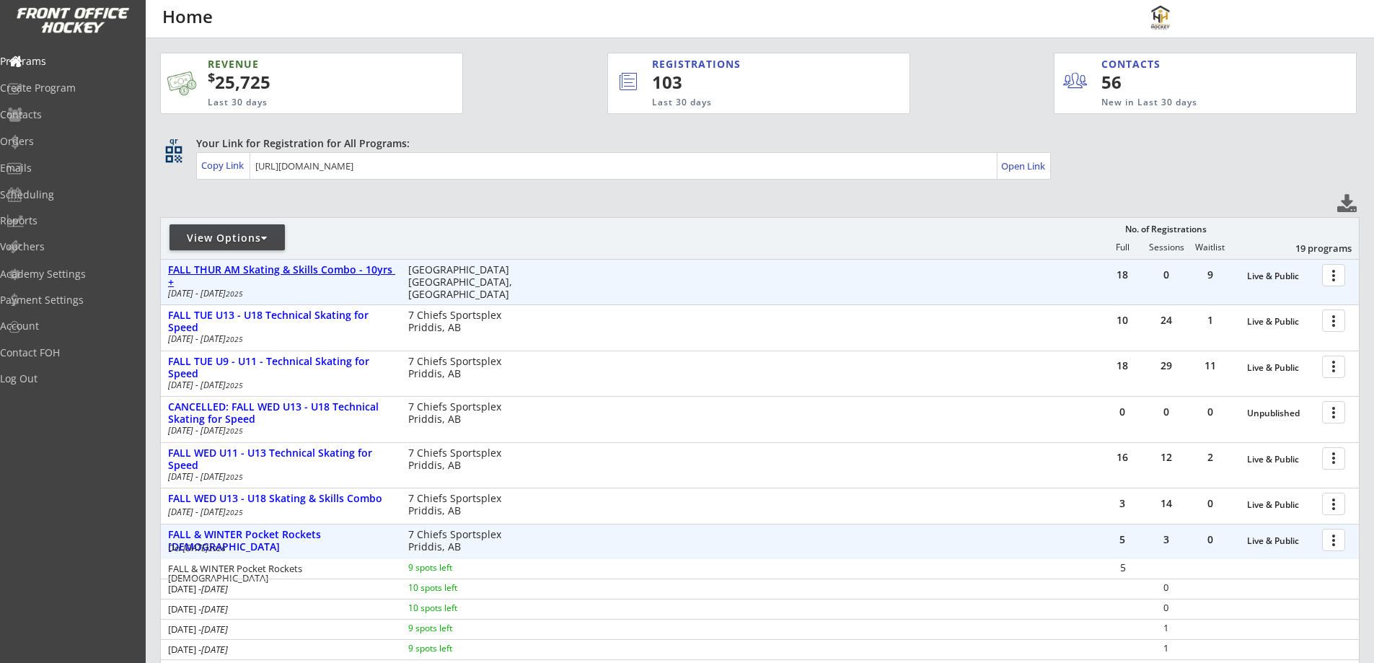
click at [351, 274] on div "FALL THUR AM Skating & Skills Combo - 10yrs +" at bounding box center [280, 276] width 225 height 25
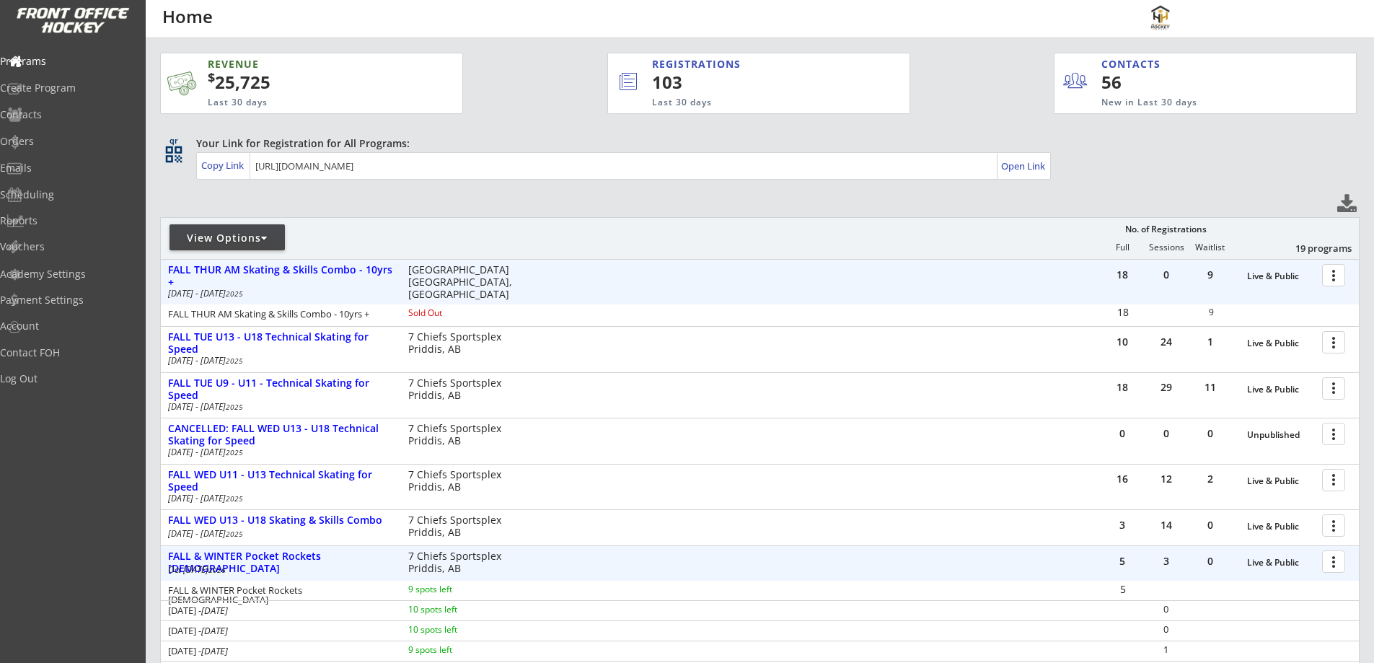
click at [1330, 276] on div at bounding box center [1336, 274] width 25 height 25
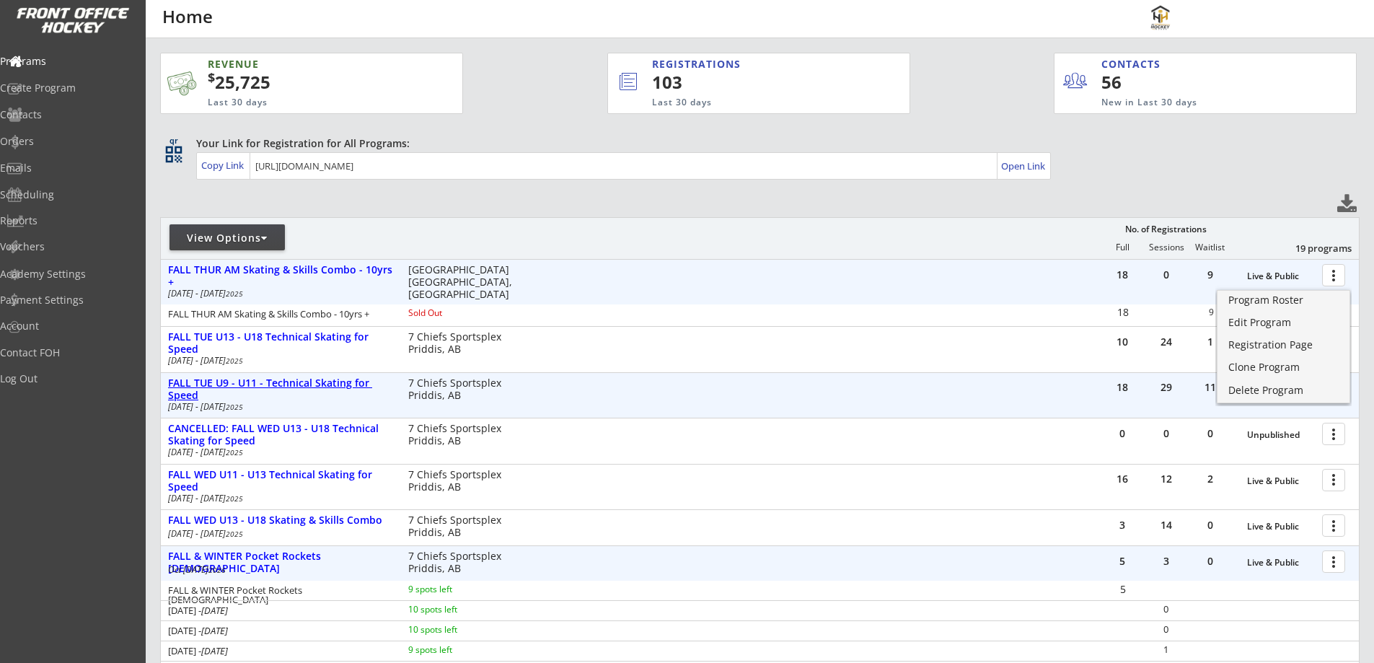
click at [304, 383] on div "FALL TUE U9 - U11 - Technical Skating for Speed" at bounding box center [280, 389] width 225 height 25
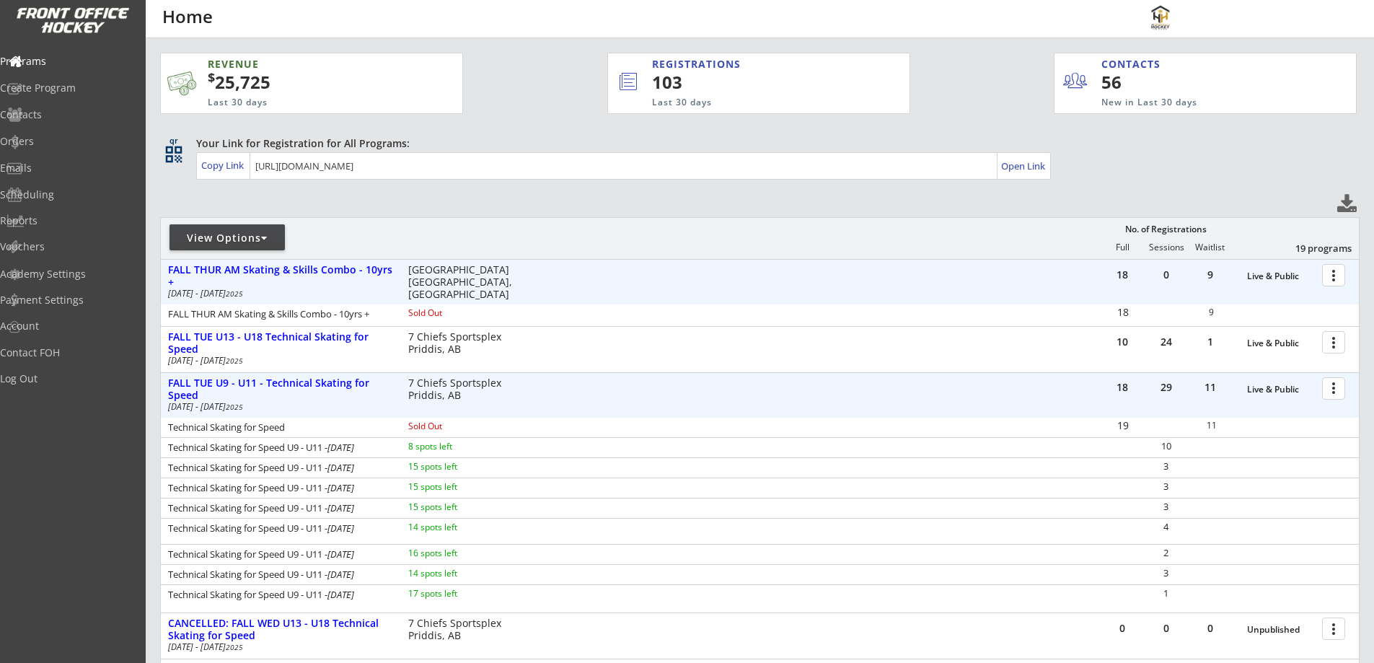
scroll to position [168, 0]
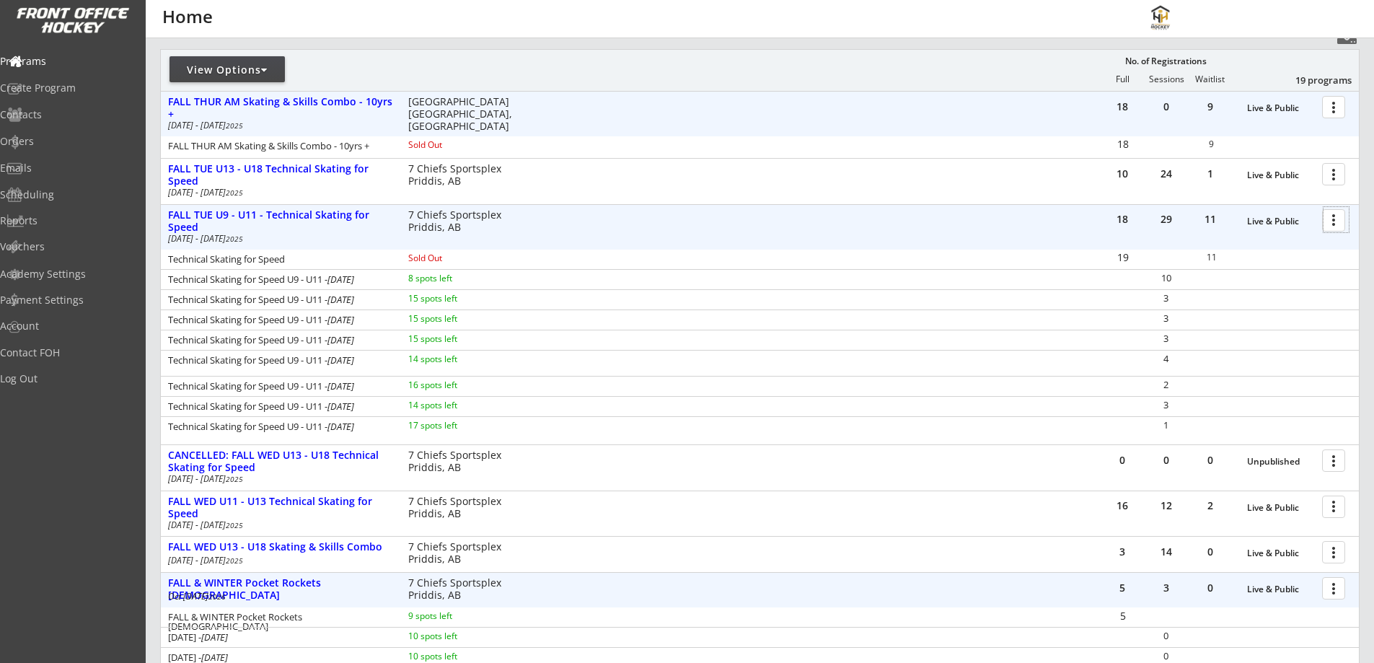
click at [1331, 214] on div at bounding box center [1336, 219] width 25 height 25
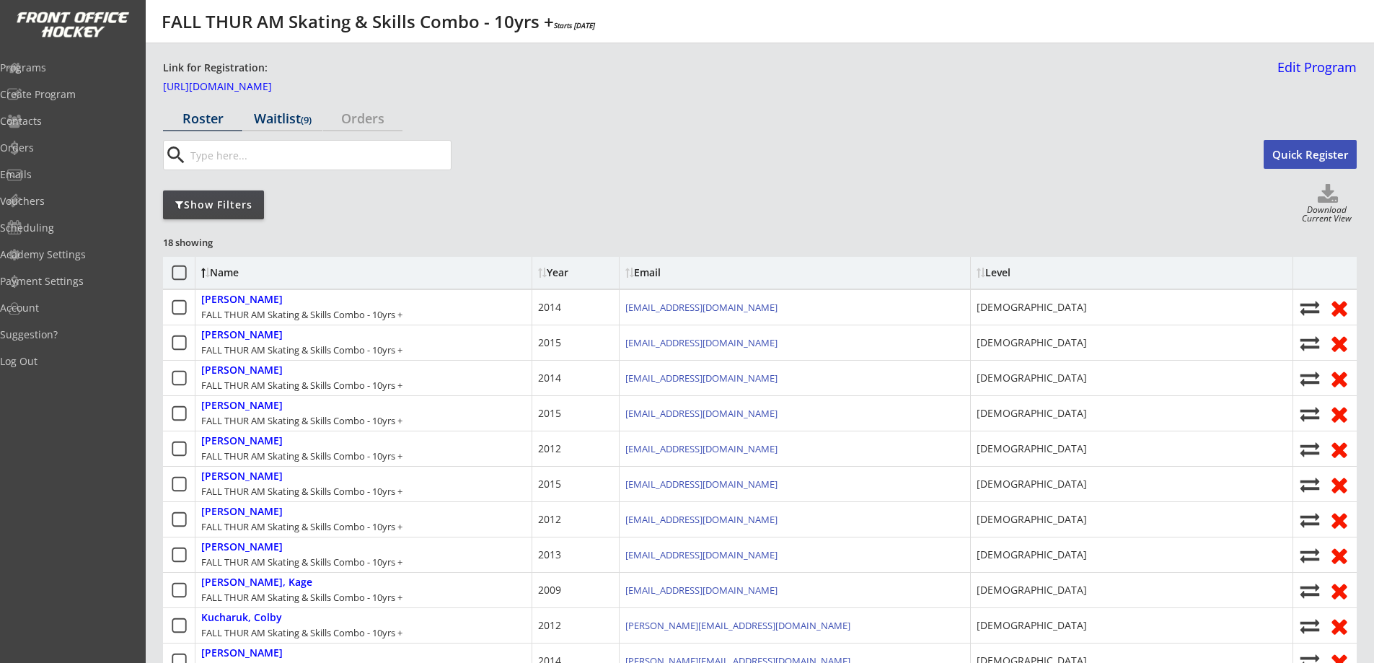
drag, startPoint x: 258, startPoint y: 108, endPoint x: 268, endPoint y: 112, distance: 10.0
click at [259, 108] on div "Waitlist (9)" at bounding box center [282, 118] width 79 height 25
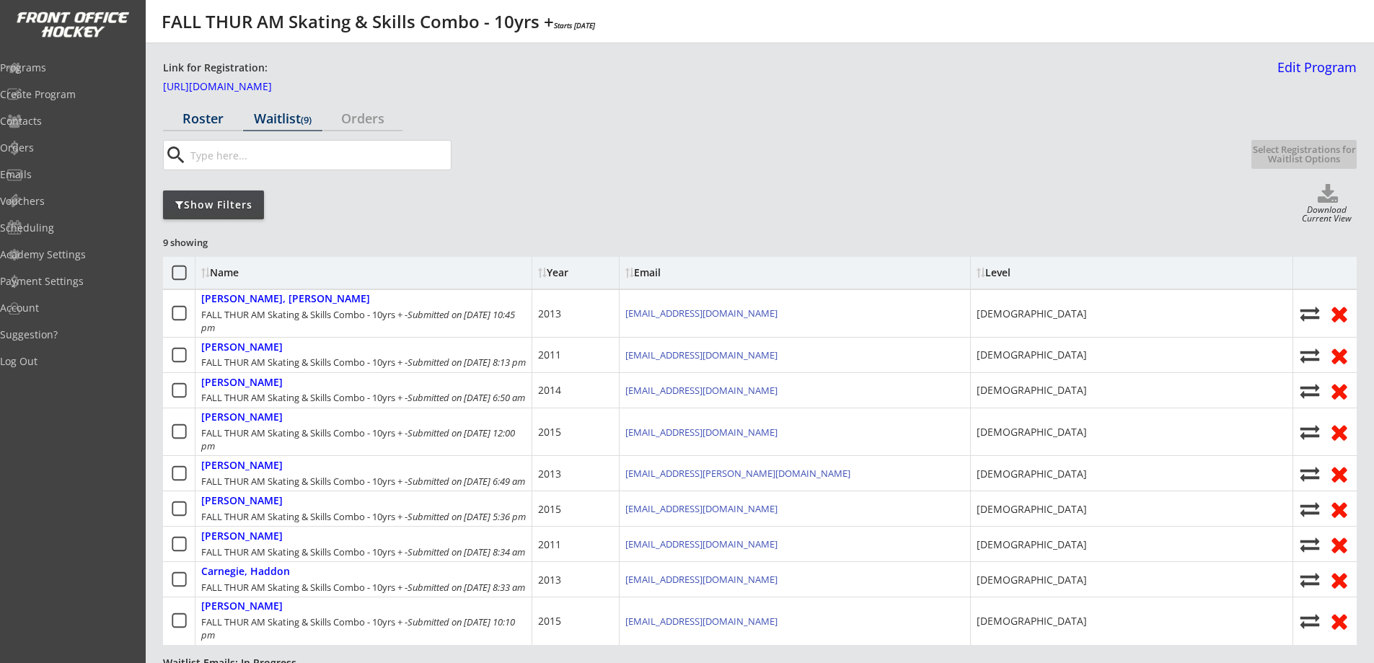
click at [204, 113] on div "Roster" at bounding box center [202, 118] width 79 height 13
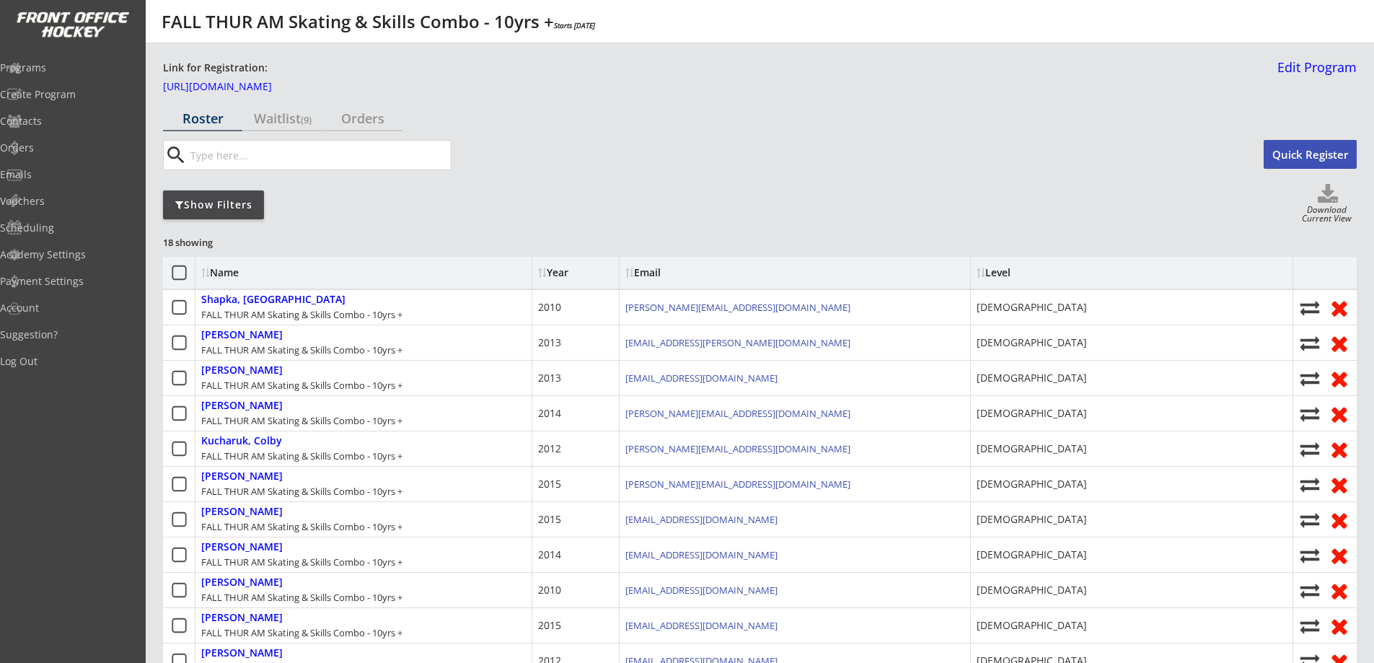
click at [252, 208] on div "Show Filters" at bounding box center [213, 205] width 101 height 14
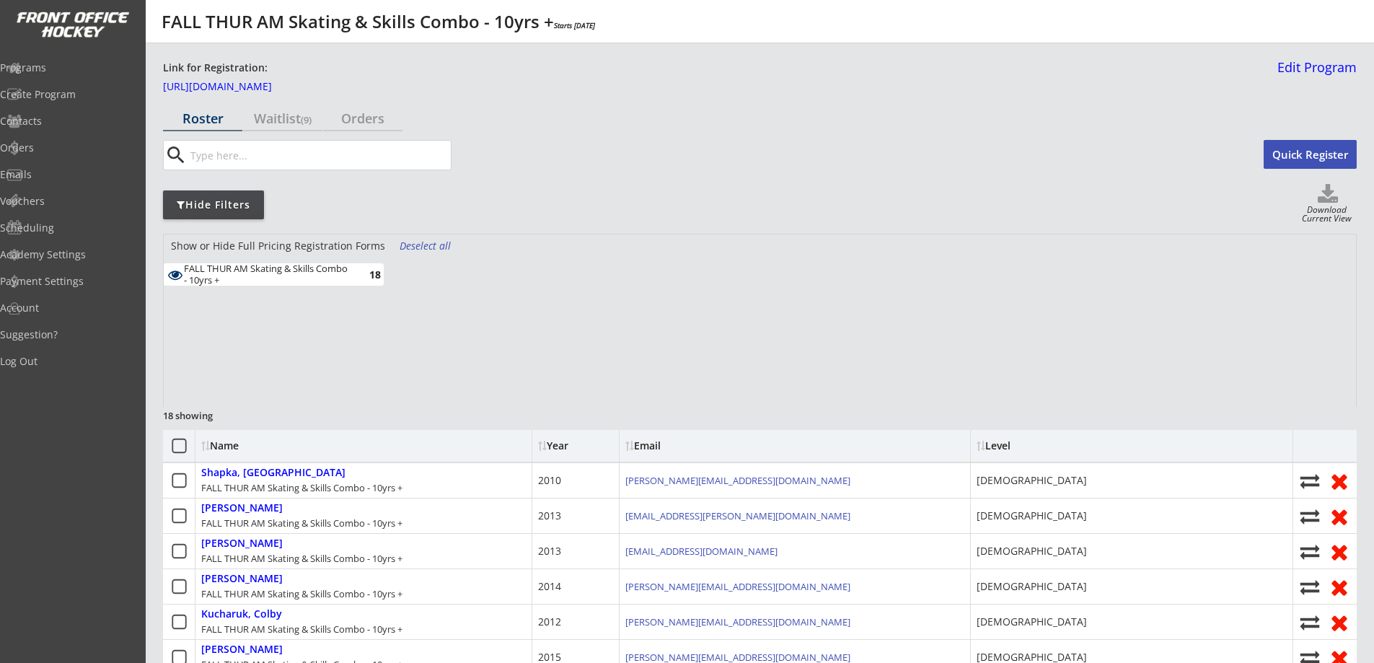
click at [250, 206] on div "Hide Filters" at bounding box center [213, 205] width 101 height 14
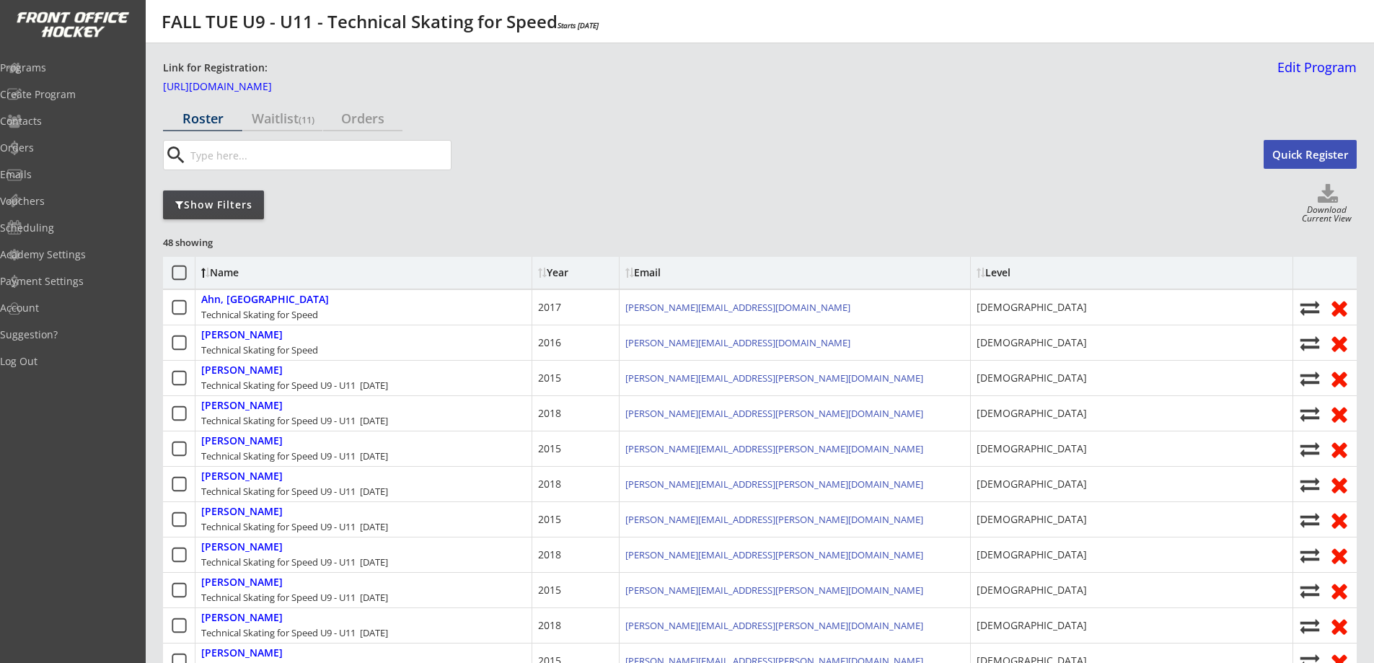
click at [253, 207] on div "Show Filters" at bounding box center [213, 205] width 101 height 14
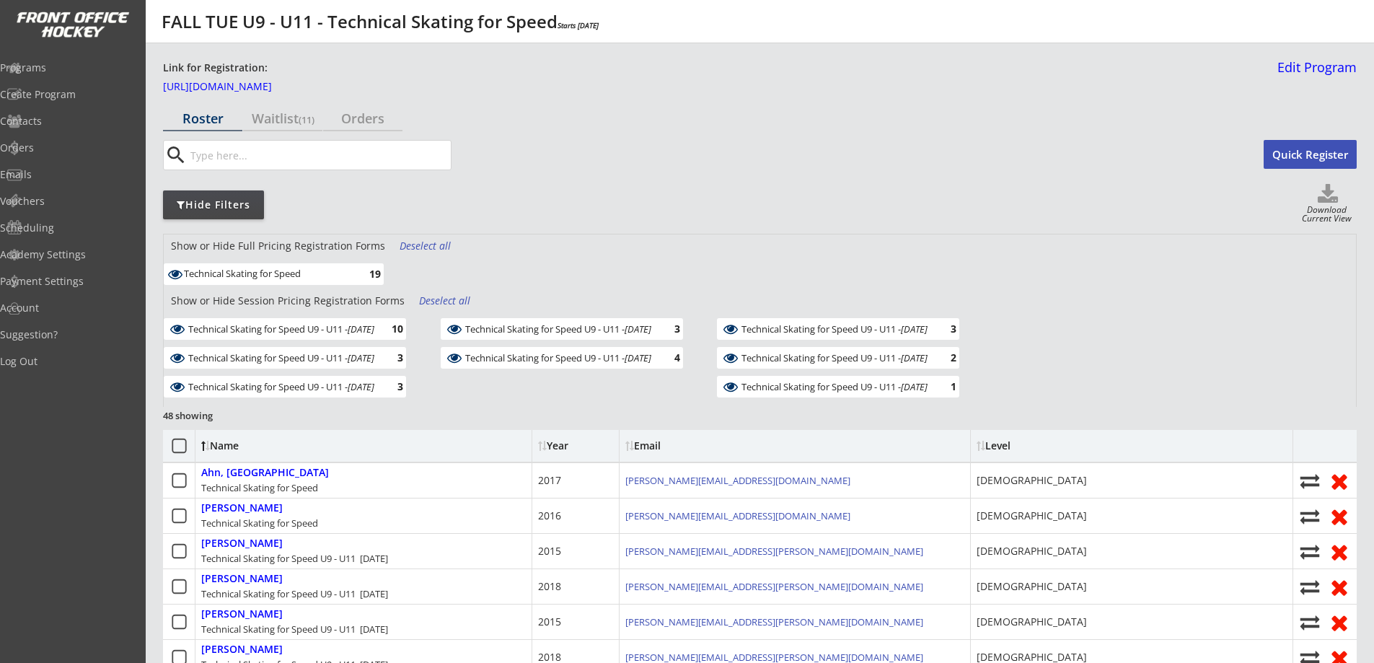
click at [413, 246] on div "Deselect all" at bounding box center [426, 246] width 53 height 14
click at [422, 303] on div "Deselect all" at bounding box center [445, 301] width 53 height 14
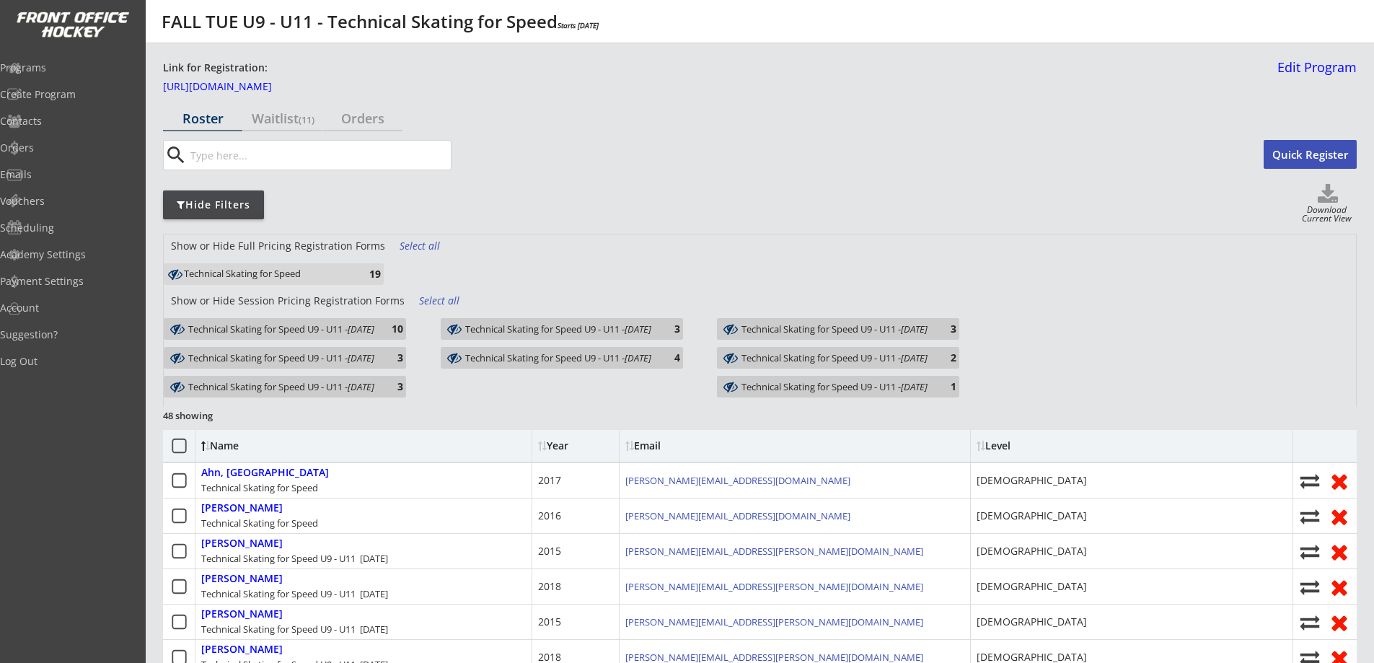
click at [401, 333] on div "Technical Skating for Speed U9 - U11 - [DATE] 10" at bounding box center [285, 329] width 242 height 22
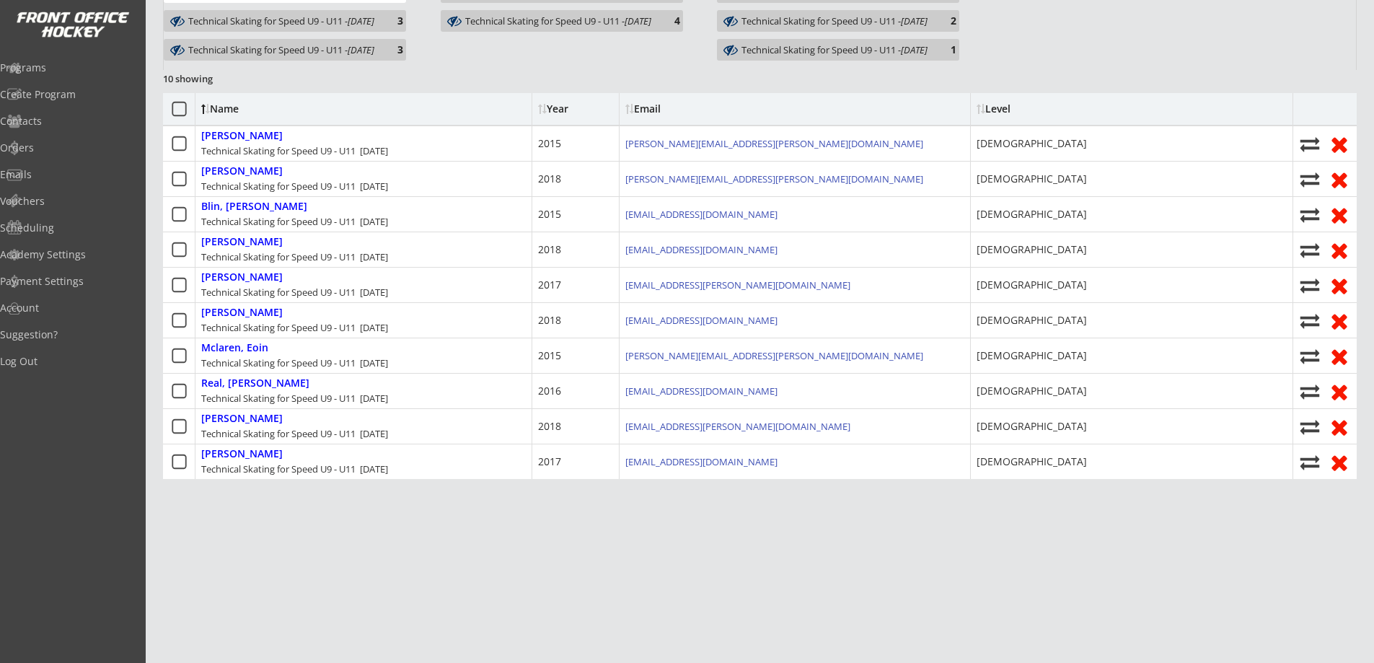
scroll to position [168, 0]
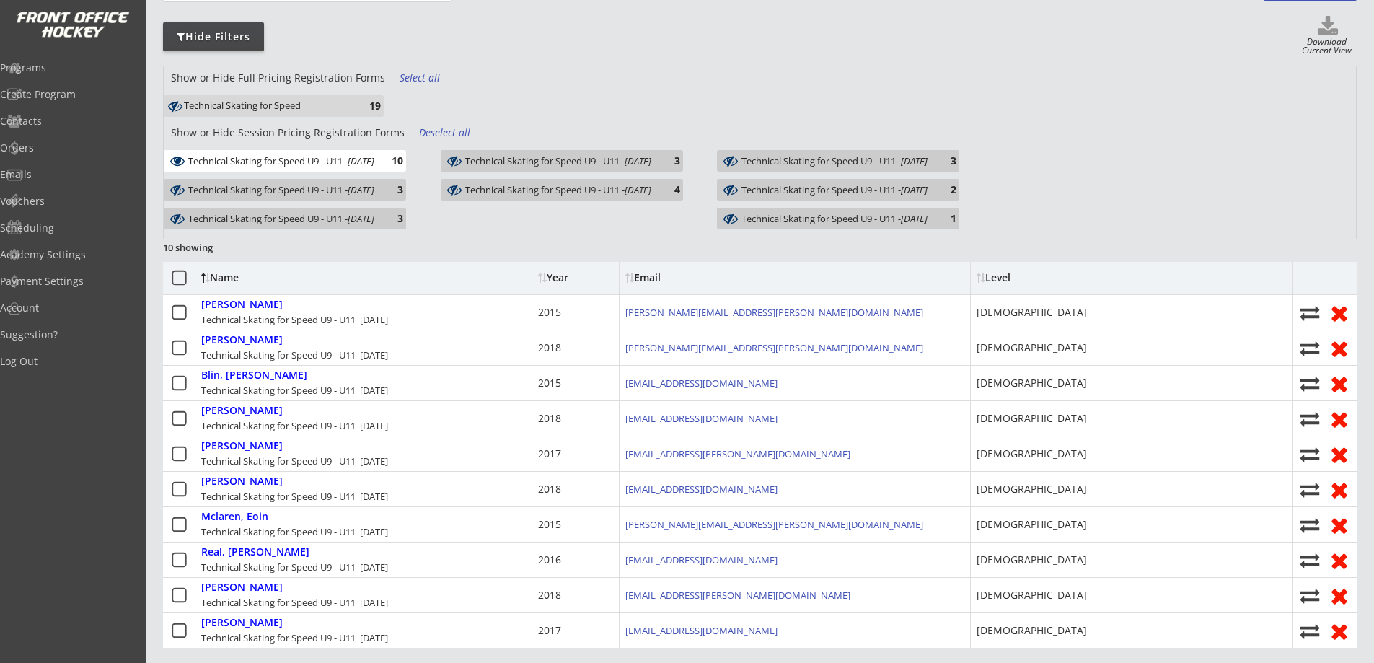
click at [413, 78] on div "Select all" at bounding box center [426, 78] width 53 height 14
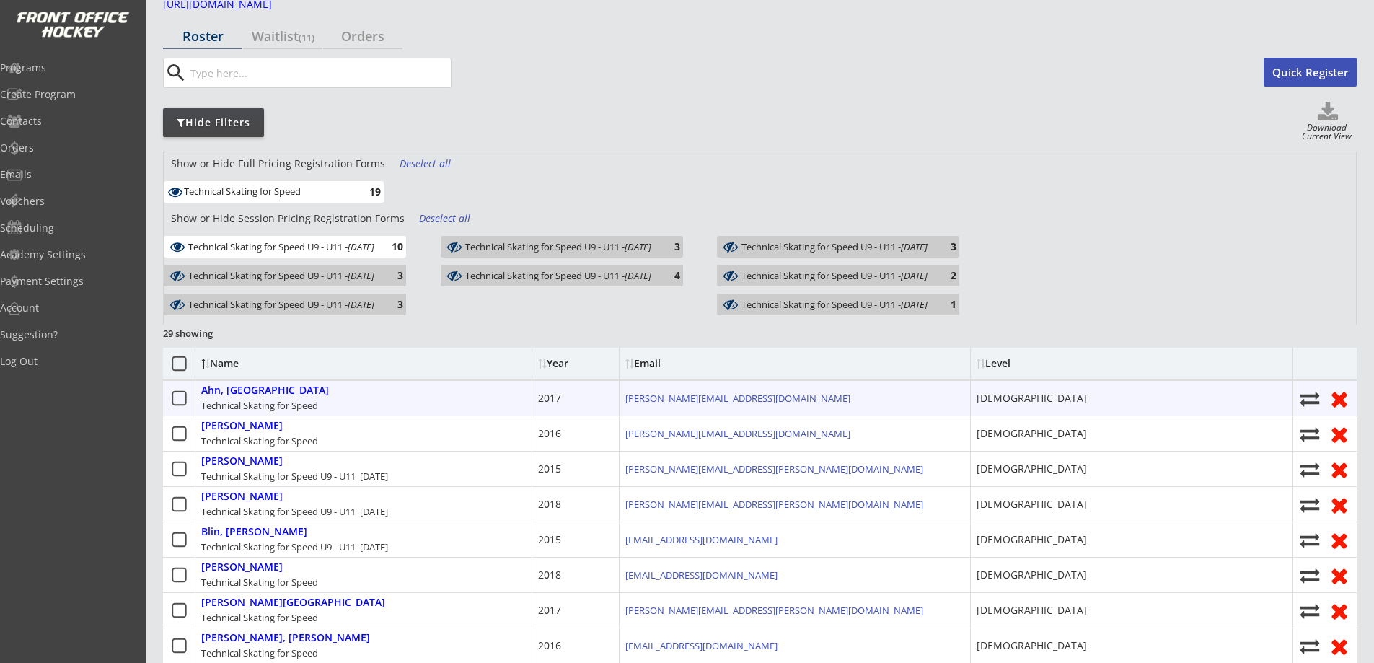
scroll to position [0, 0]
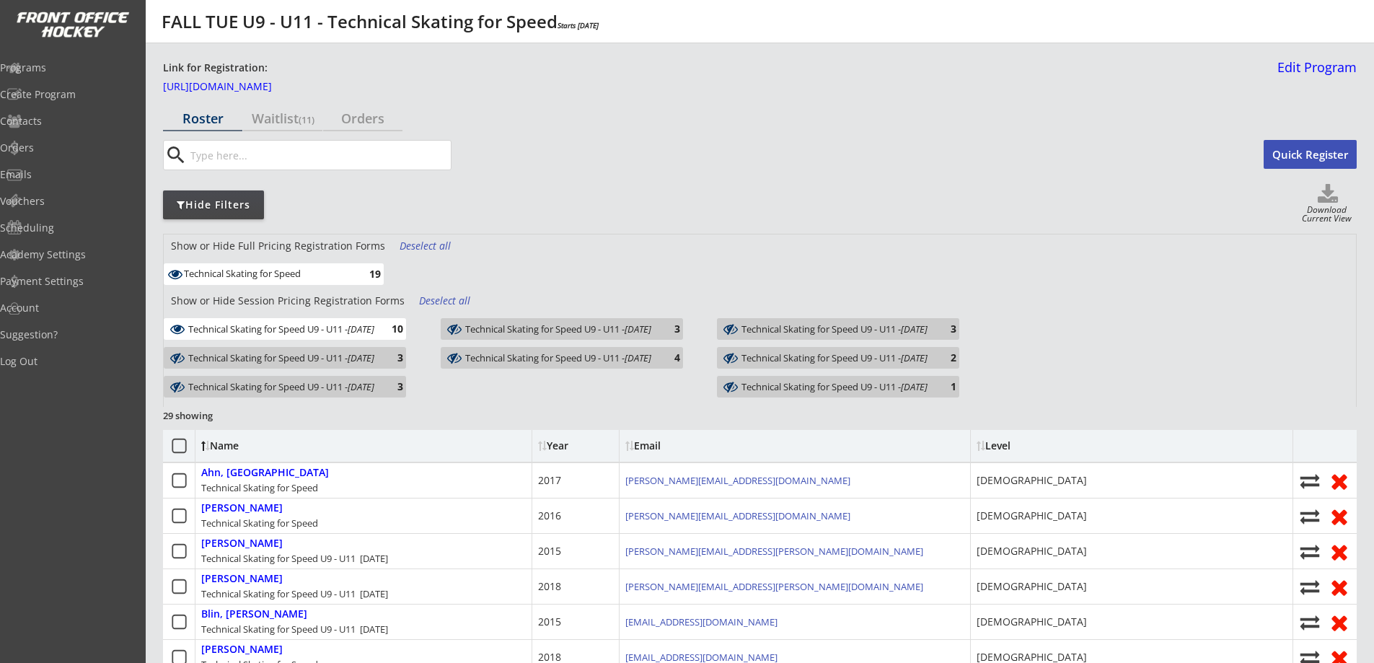
click at [374, 332] on div "Technical Skating for Speed U9 - U11 - [DATE]" at bounding box center [281, 329] width 186 height 14
